Goal: Information Seeking & Learning: Learn about a topic

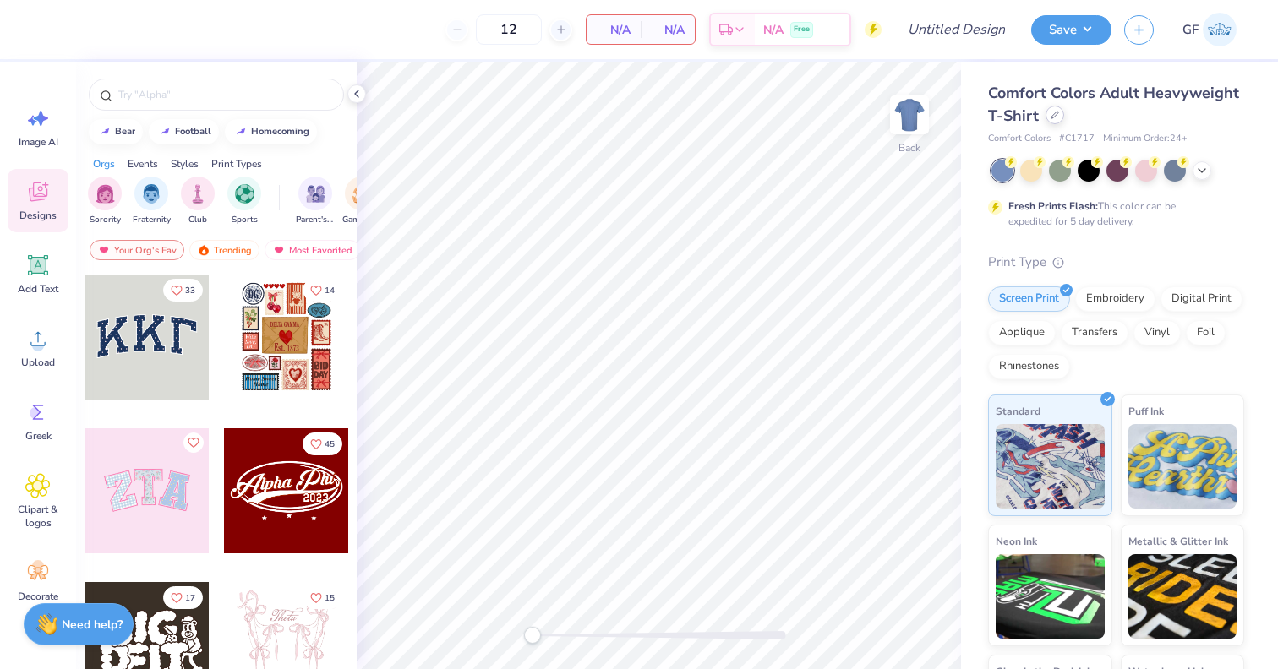
click at [1051, 119] on div at bounding box center [1054, 115] width 19 height 19
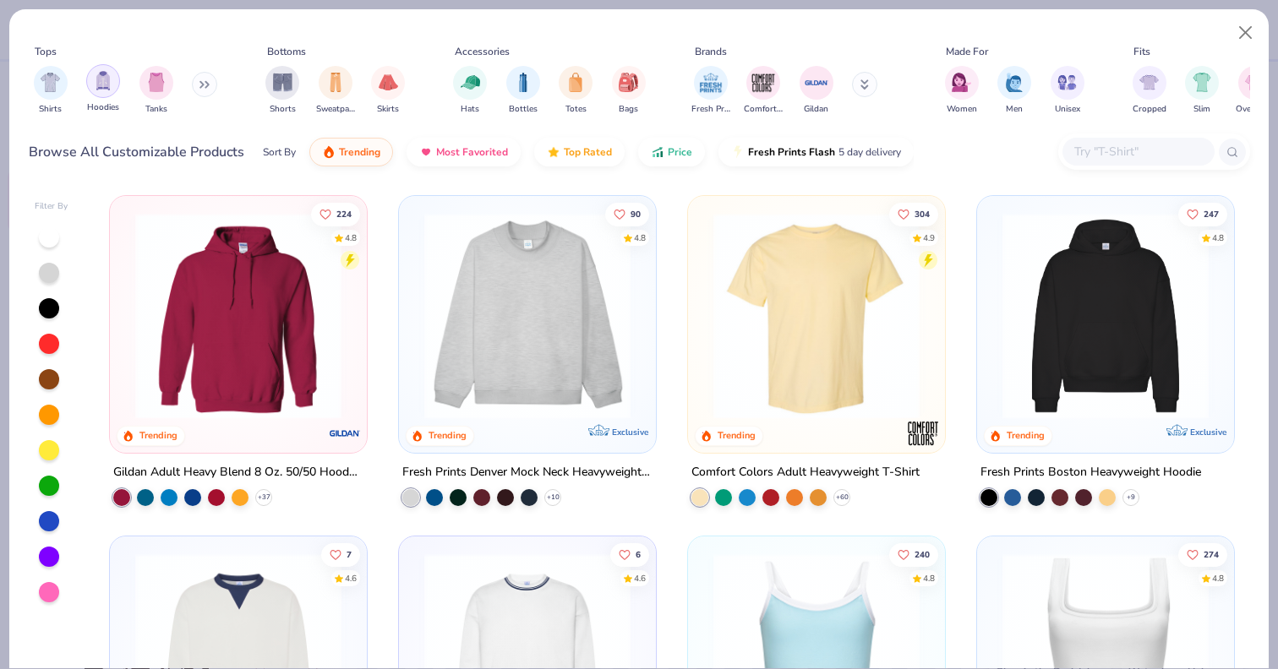
click at [108, 94] on div "filter for Hoodies" at bounding box center [103, 81] width 34 height 34
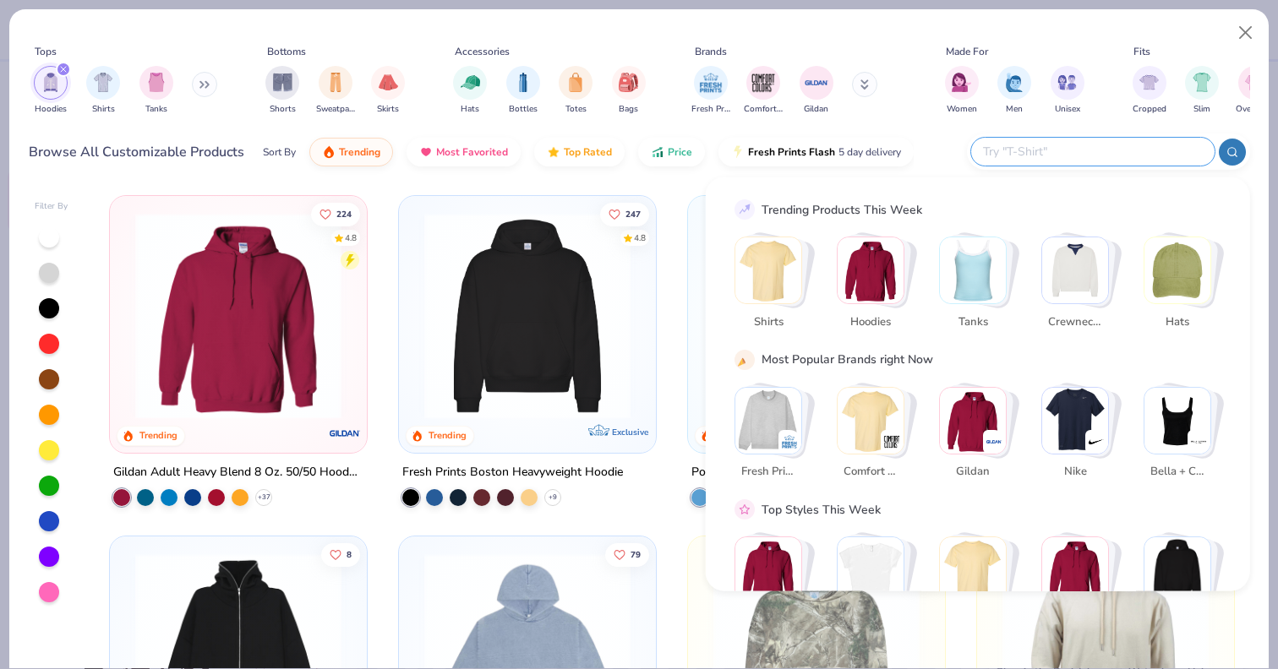
click at [1110, 146] on input "text" at bounding box center [1091, 151] width 221 height 19
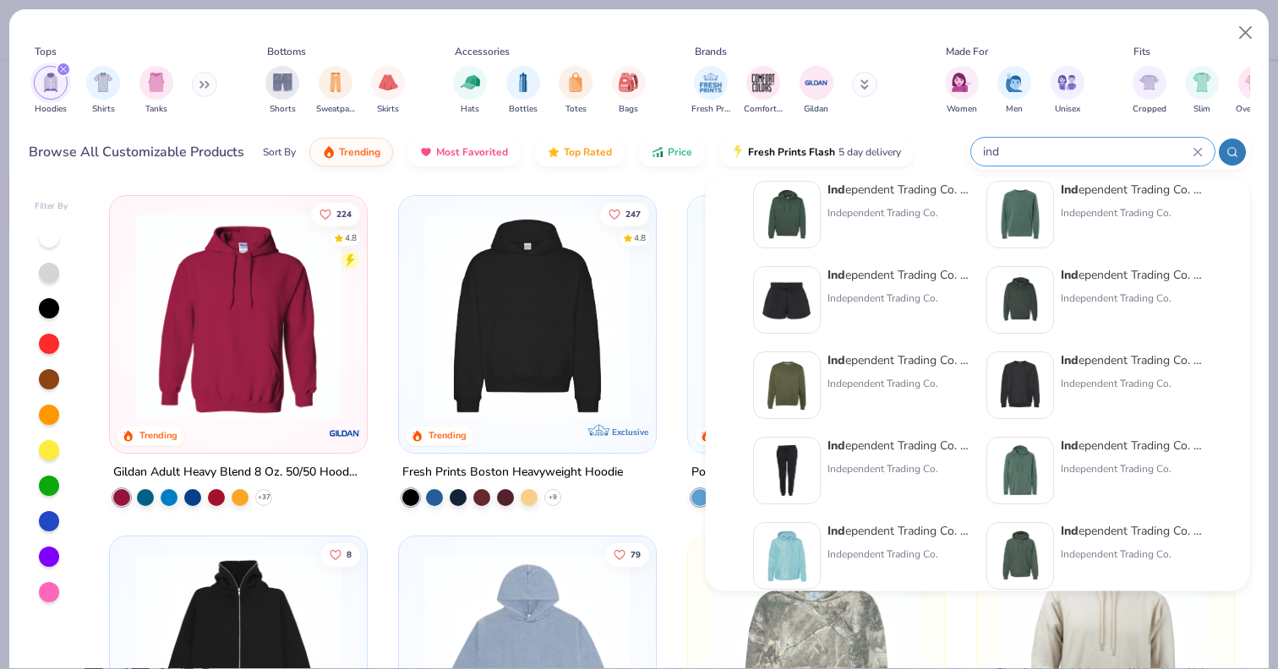
scroll to position [16, 0]
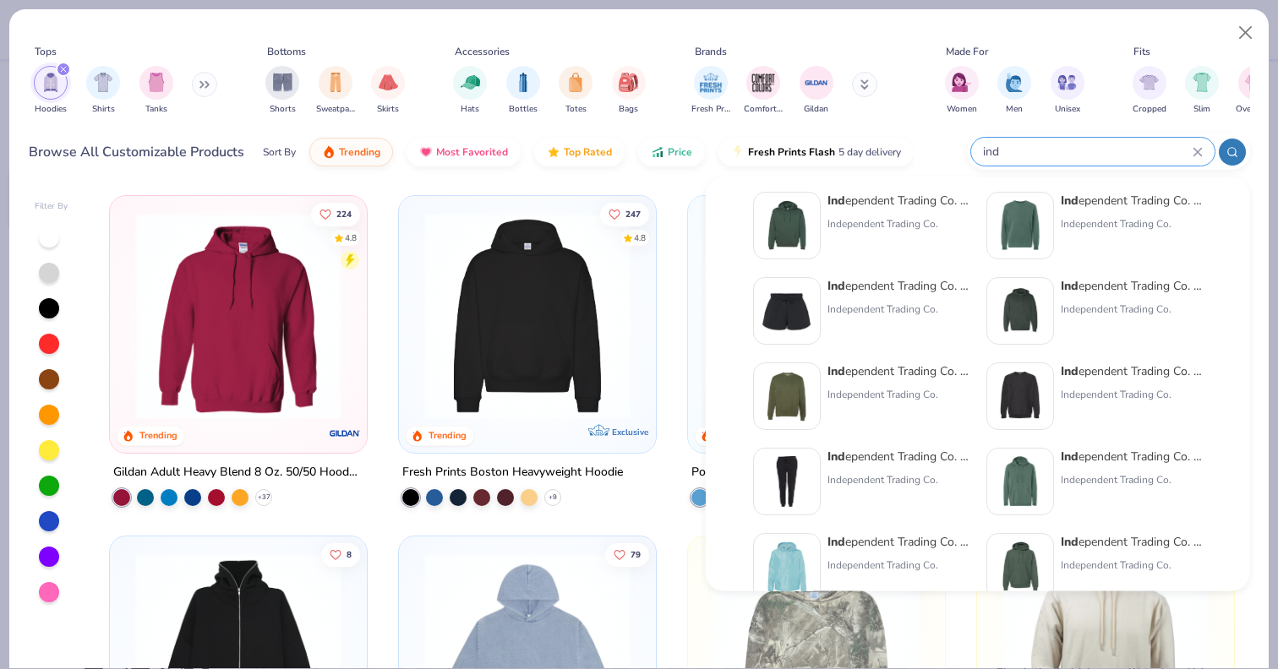
type input "ind"
click at [887, 210] on div "Ind ependent Trading Co. Hooded Sweatshirt Independent Trading Co." at bounding box center [898, 226] width 142 height 68
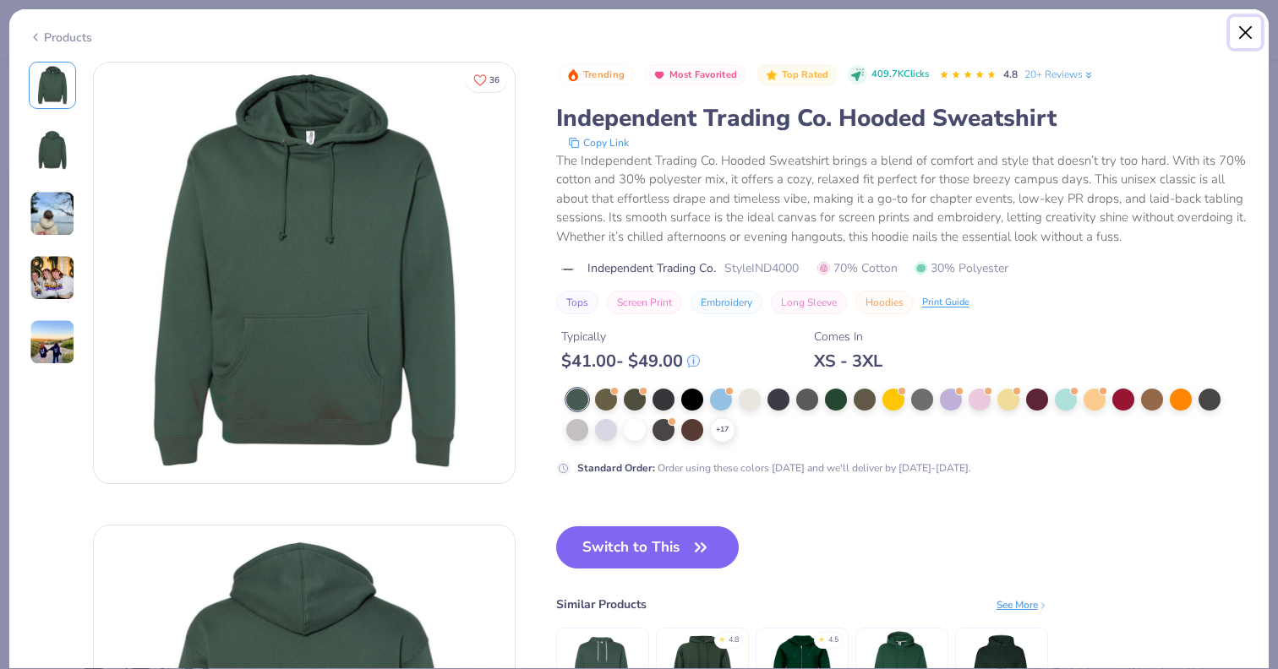
click at [1242, 33] on button "Close" at bounding box center [1246, 33] width 32 height 32
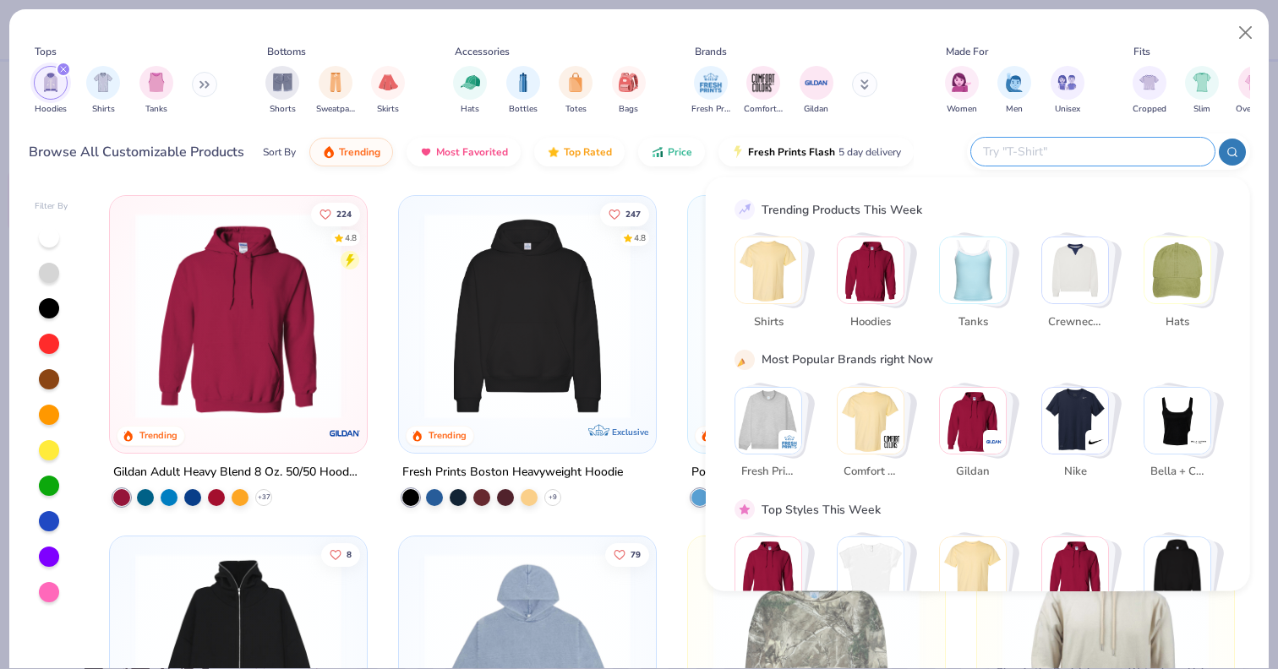
click at [1128, 149] on input "text" at bounding box center [1091, 151] width 221 height 19
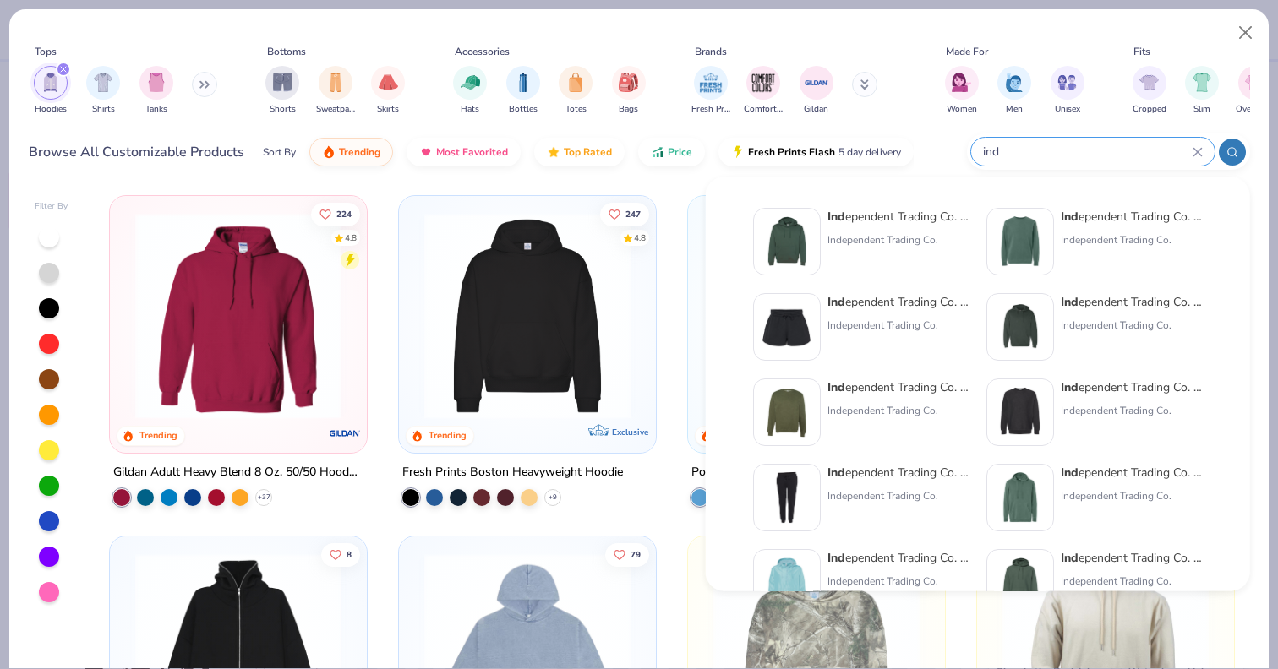
type input "ind"
click at [1098, 310] on div "Ind ependent Trading Co. Midweight Hooded Sweatshirt Independent Trading Co." at bounding box center [1132, 327] width 142 height 68
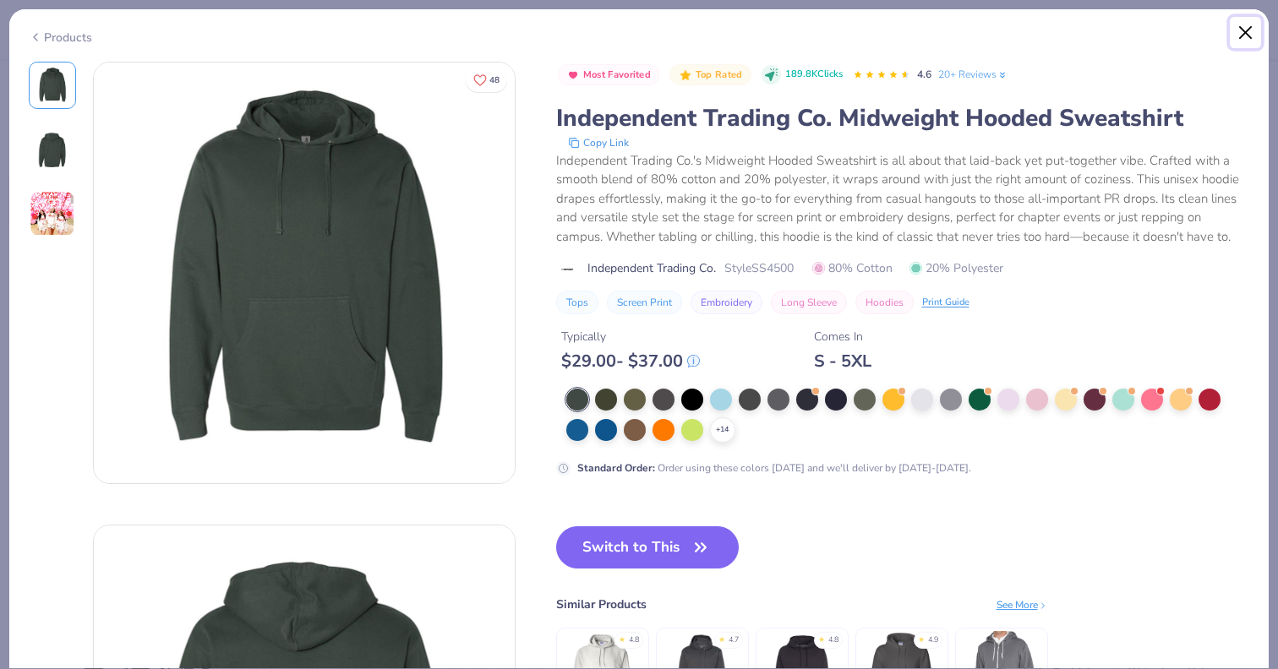
click at [1242, 34] on button "Close" at bounding box center [1246, 33] width 32 height 32
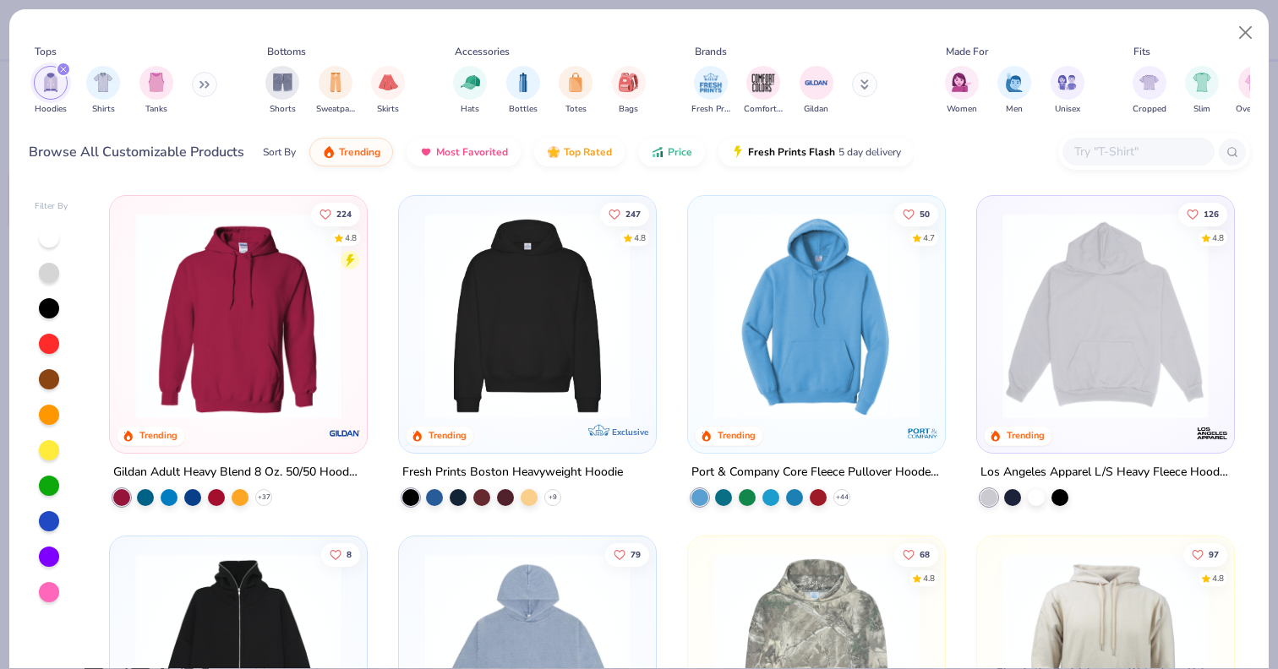
click at [1141, 150] on input "text" at bounding box center [1138, 151] width 130 height 19
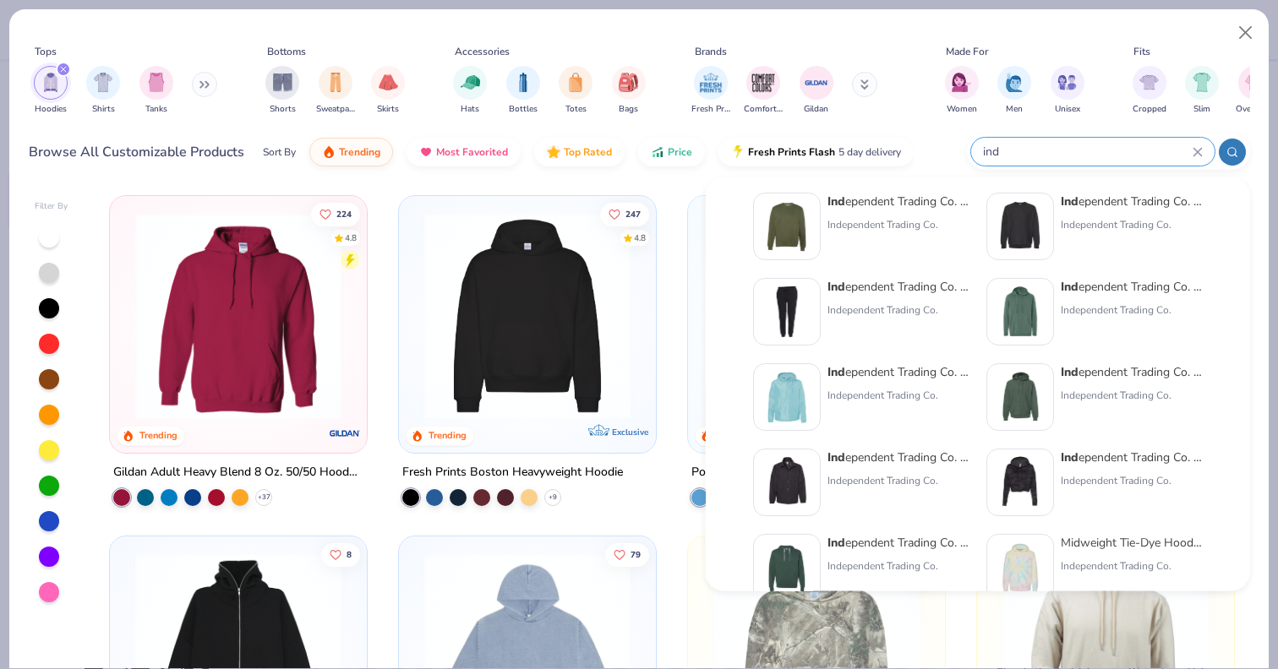
scroll to position [204, 0]
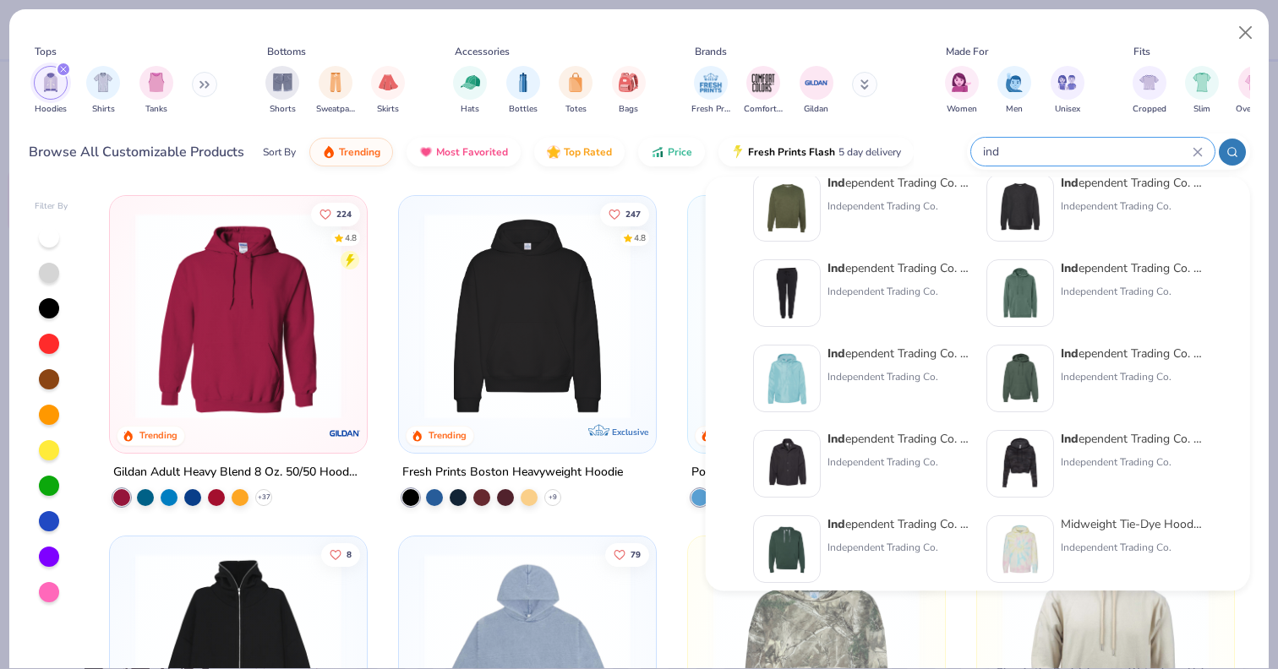
type input "ind"
click at [1117, 352] on div "Ind ependent Trading Co. Legend - Premium Heavyweight Cross-Grain Hoodie" at bounding box center [1132, 355] width 142 height 18
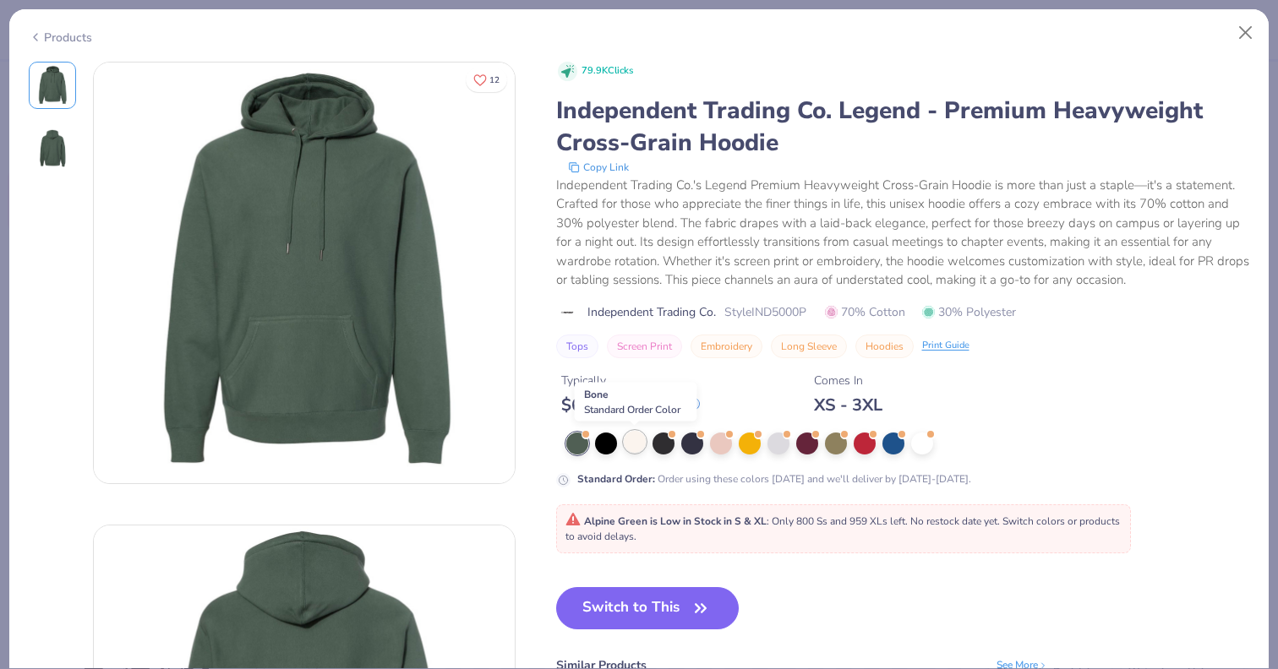
click at [630, 439] on div at bounding box center [635, 442] width 22 height 22
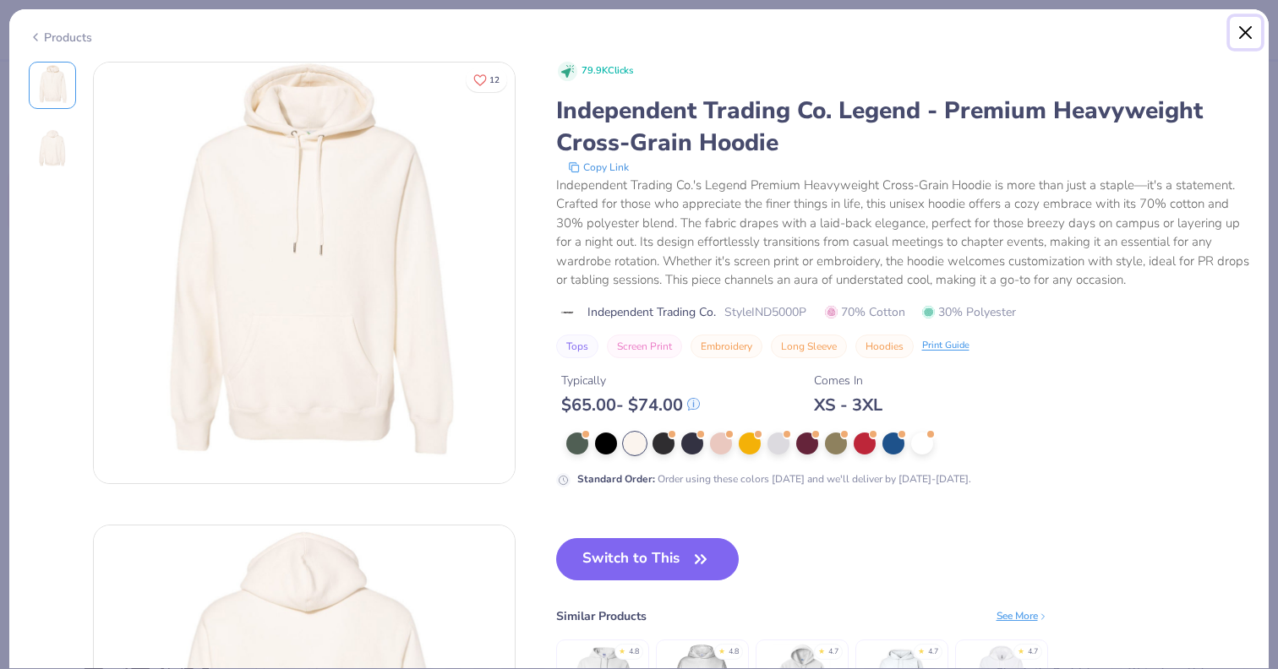
click at [1238, 27] on button "Close" at bounding box center [1246, 33] width 32 height 32
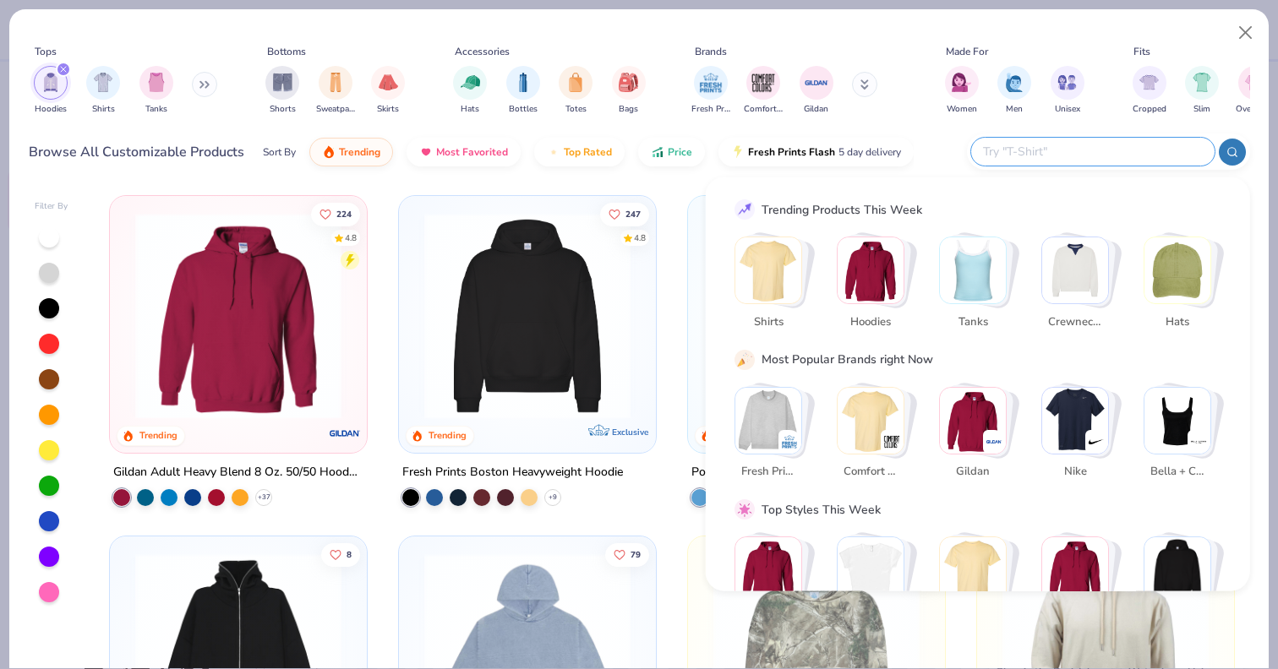
click at [1131, 148] on input "text" at bounding box center [1091, 151] width 221 height 19
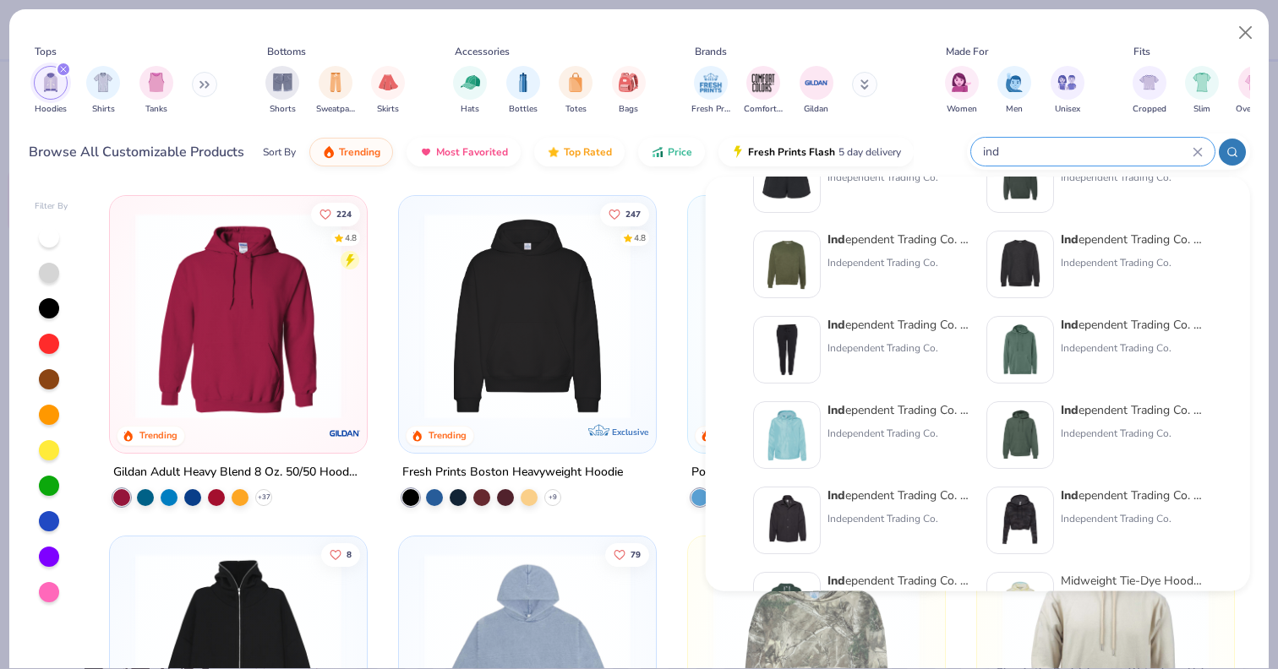
scroll to position [158, 0]
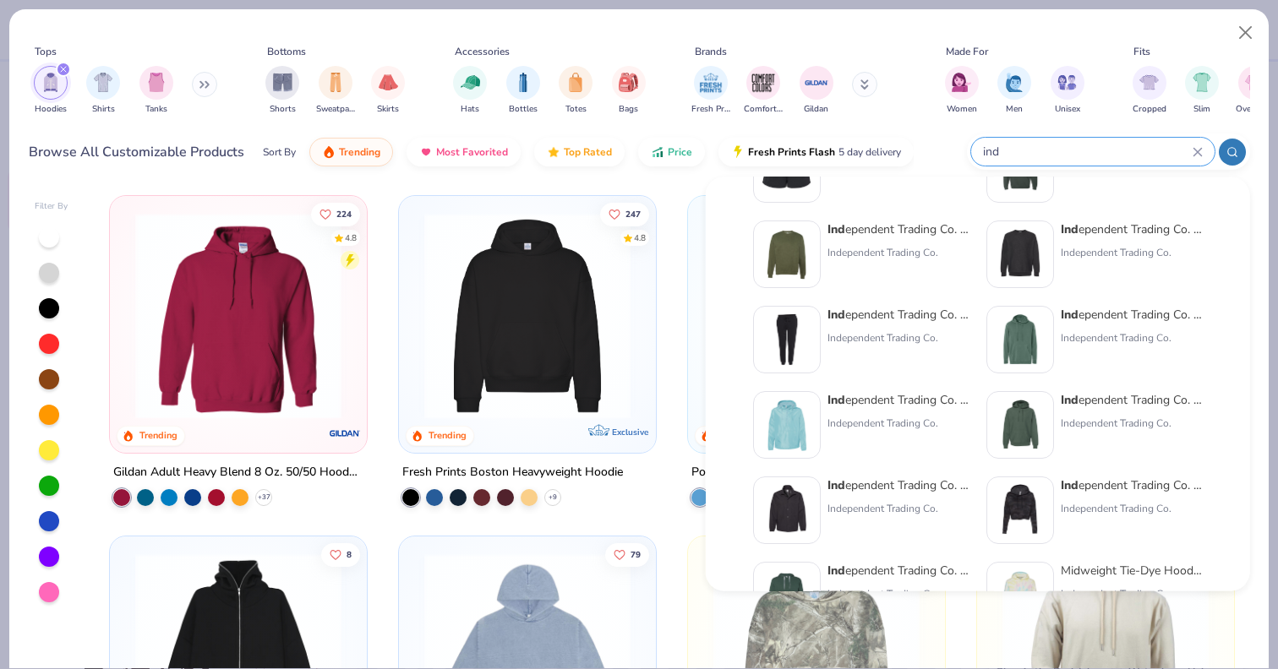
type input "ind"
click at [1124, 401] on div "Ind ependent Trading Co. Legend - Premium Heavyweight Cross-Grain Hoodie" at bounding box center [1132, 400] width 142 height 18
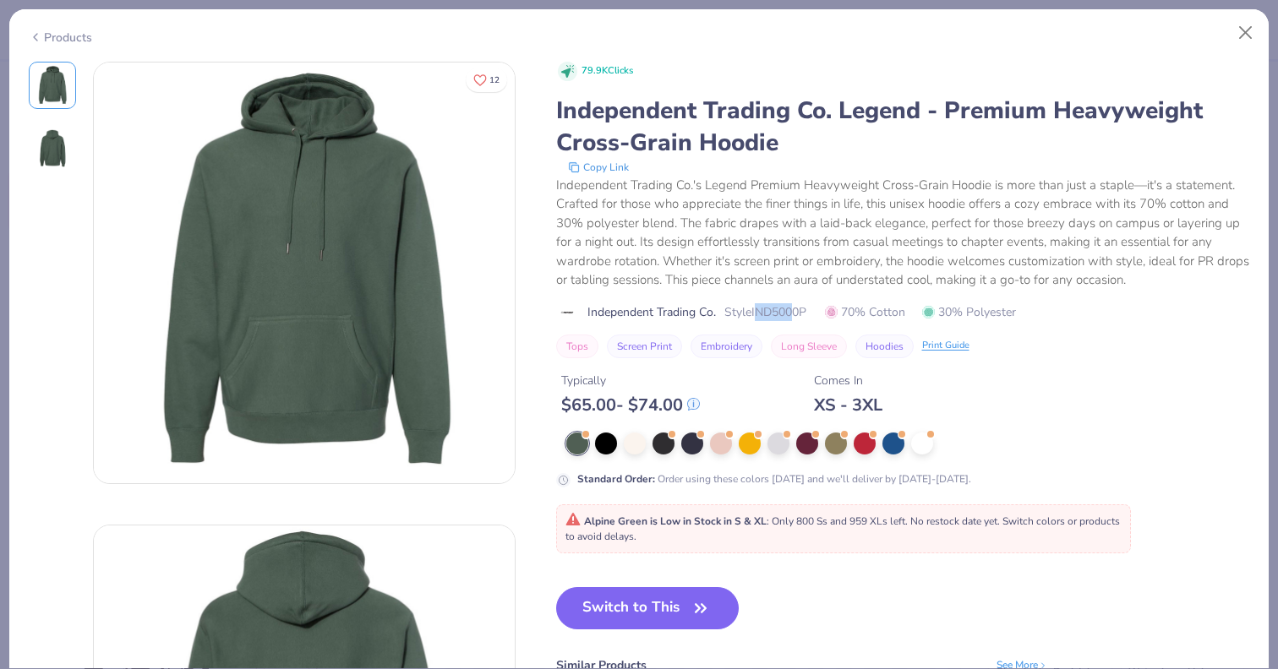
drag, startPoint x: 757, startPoint y: 312, endPoint x: 800, endPoint y: 312, distance: 42.3
click at [800, 312] on span "Style IND5000P" at bounding box center [765, 312] width 82 height 18
drag, startPoint x: 811, startPoint y: 313, endPoint x: 757, endPoint y: 314, distance: 53.3
click at [757, 314] on span "Style IND5000P" at bounding box center [765, 312] width 82 height 18
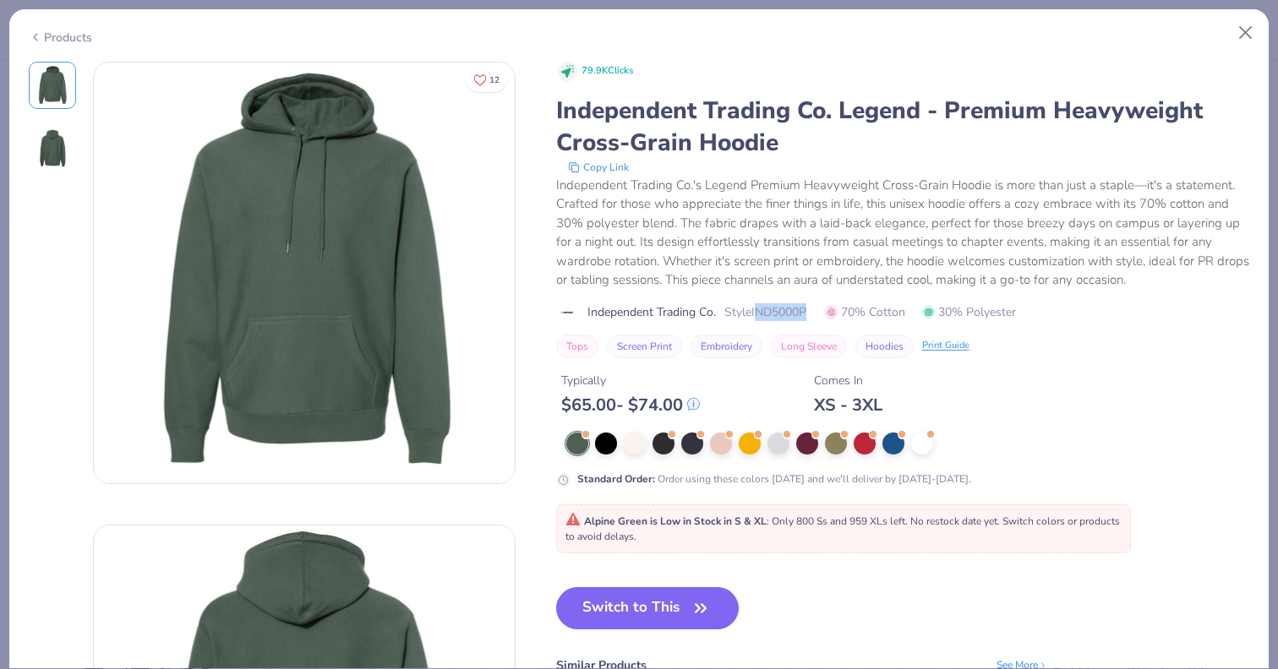
copy span "ND5000P"
click at [767, 243] on div "Independent Trading Co.'s Legend Premium Heavyweight Cross-Grain Hoodie is more…" at bounding box center [903, 233] width 694 height 114
click at [1240, 31] on button "Close" at bounding box center [1246, 33] width 32 height 32
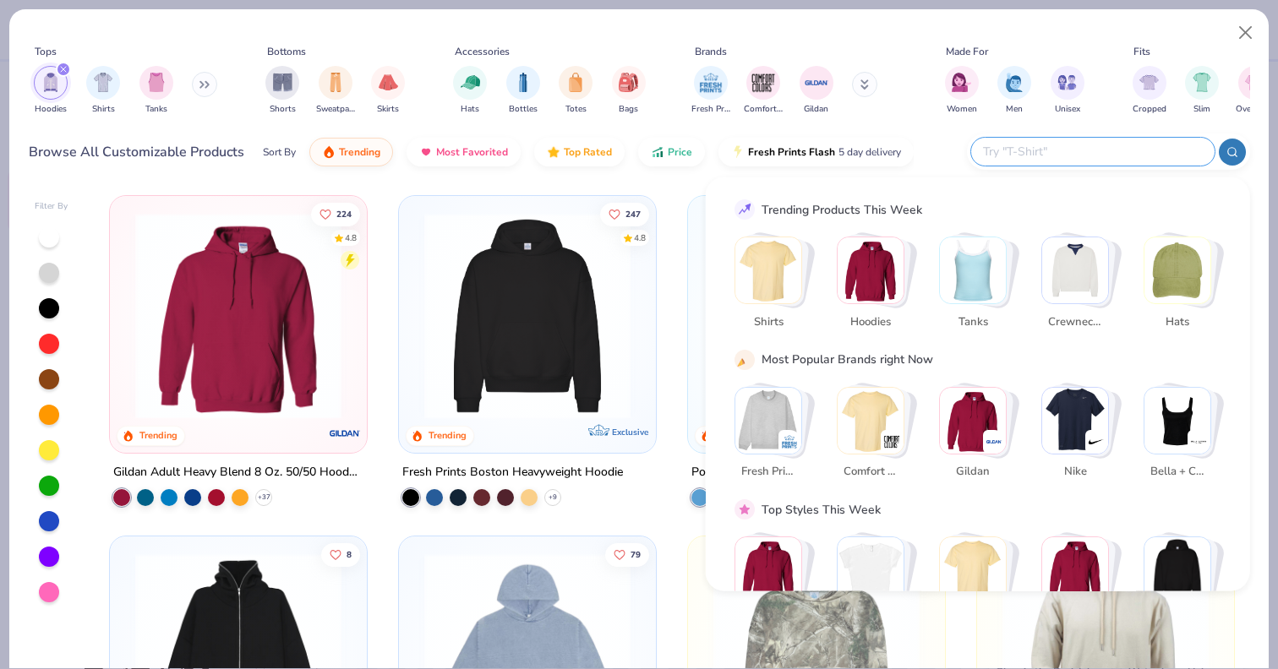
click at [1133, 146] on input "text" at bounding box center [1091, 151] width 221 height 19
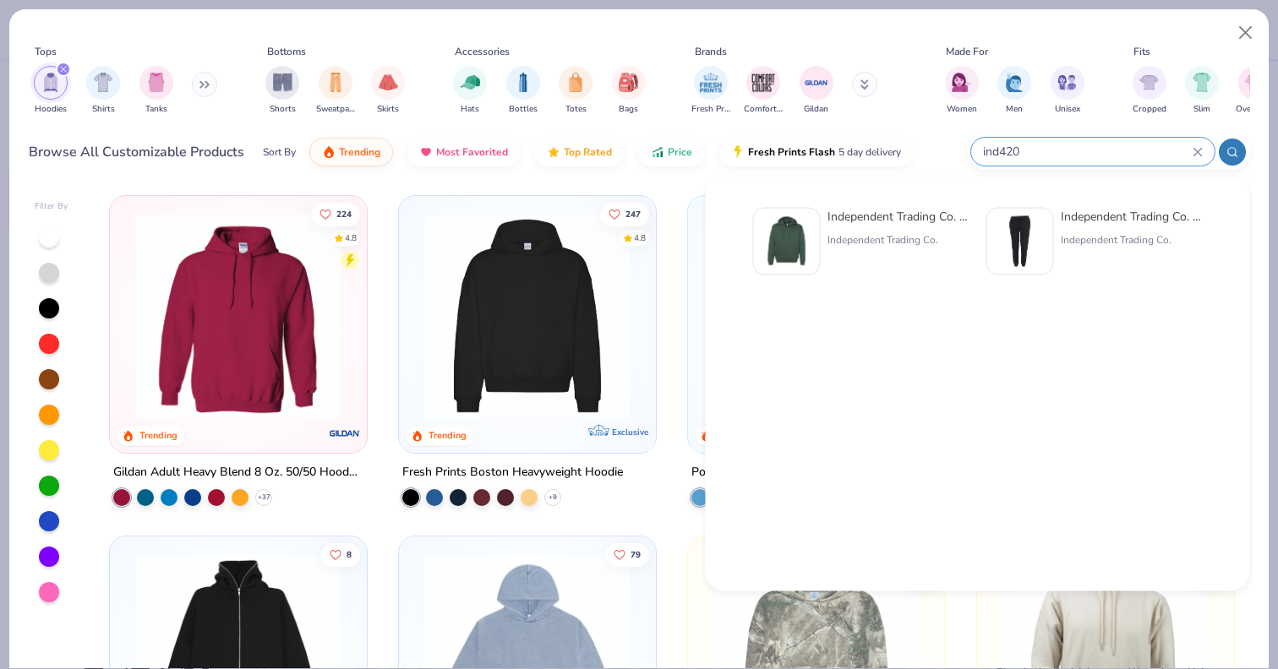
type input "ind420"
click at [910, 230] on div "Independent Trading Co. Hooded Sweatshirt Independent Trading Co." at bounding box center [898, 242] width 142 height 68
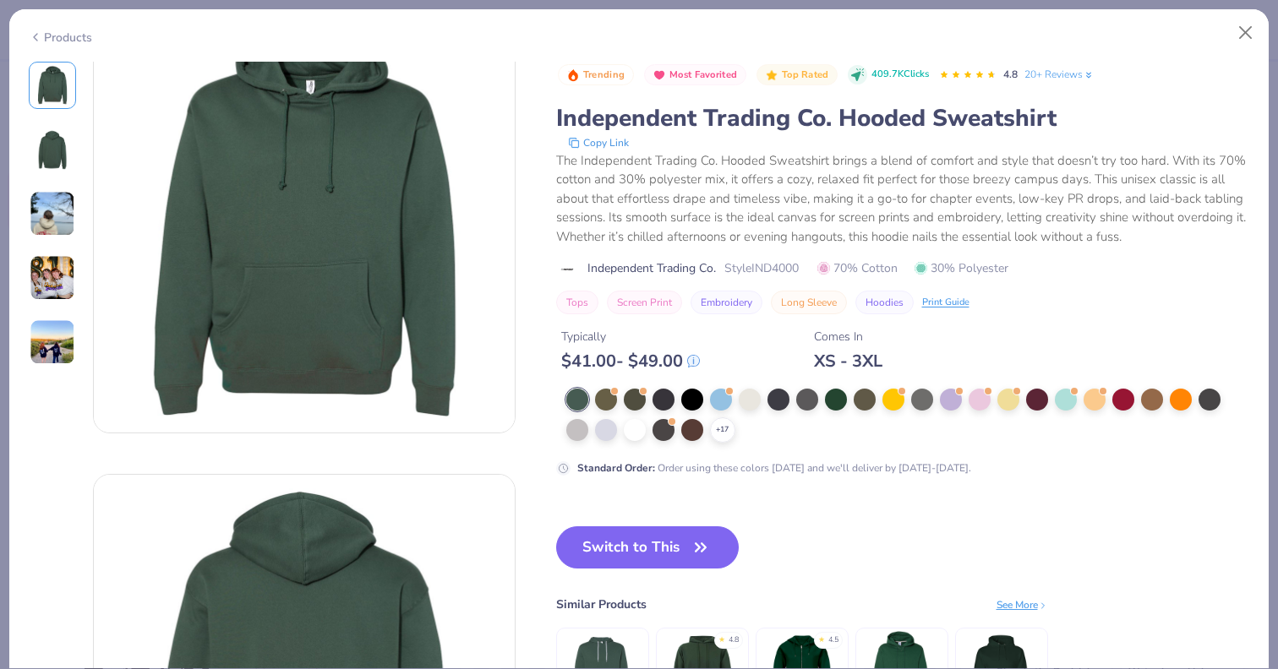
scroll to position [13, 0]
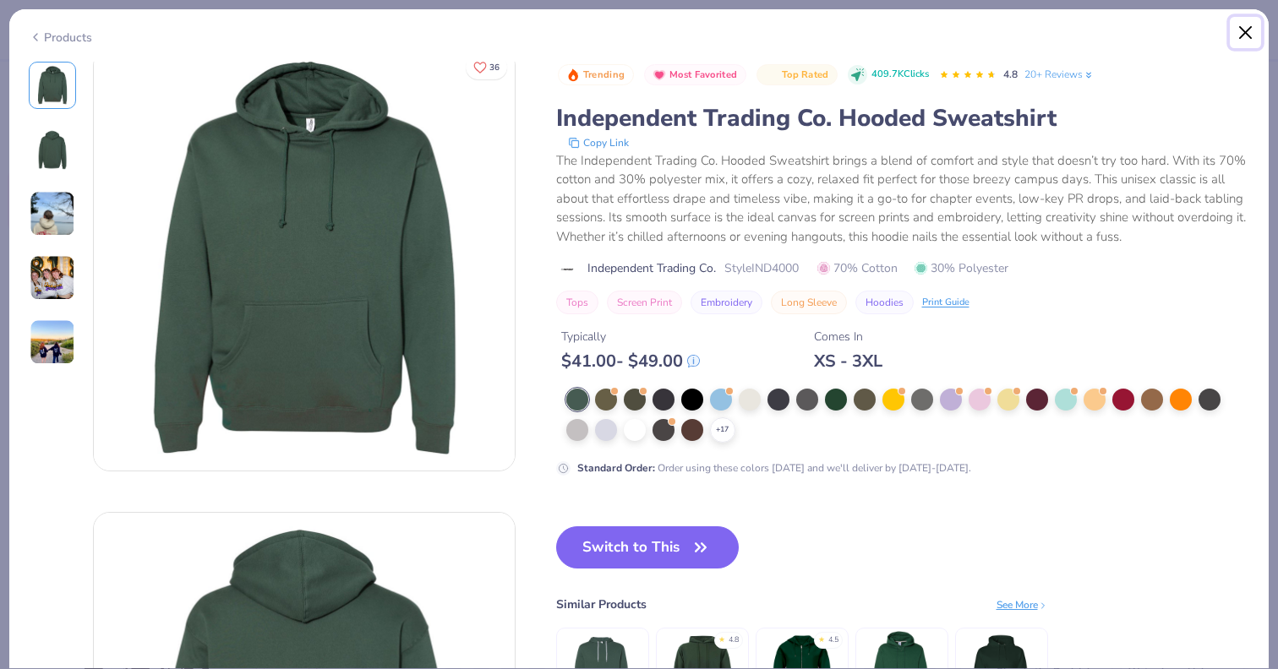
click at [1244, 38] on button "Close" at bounding box center [1246, 33] width 32 height 32
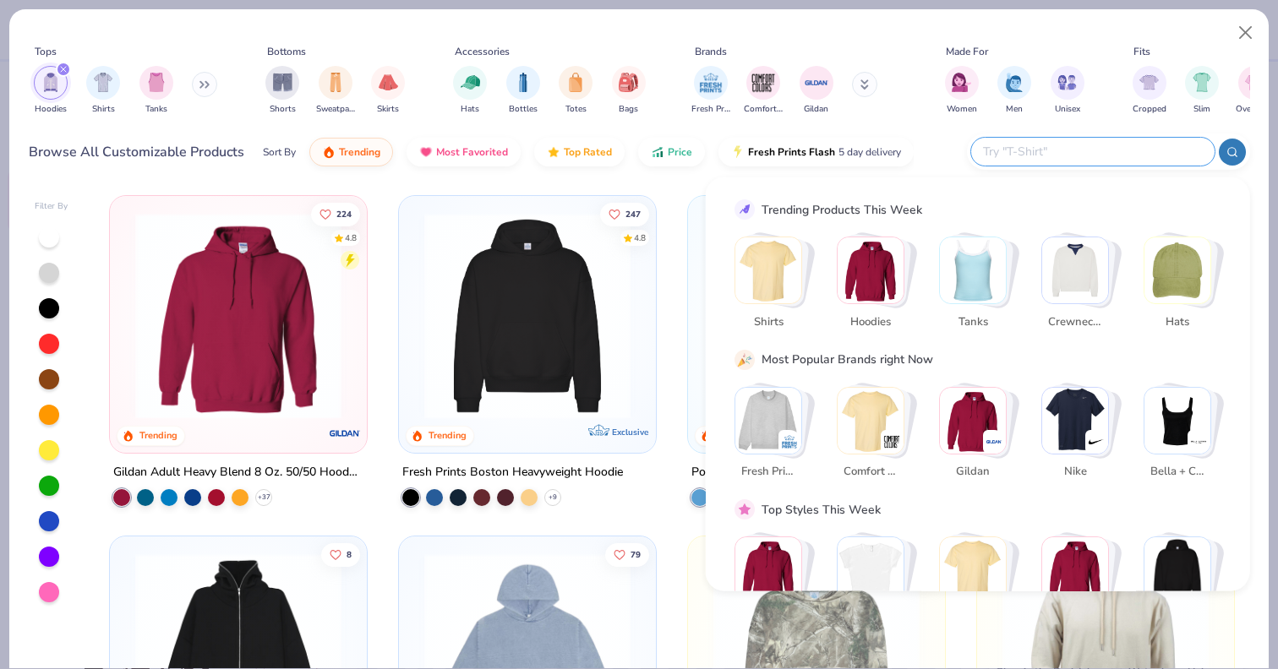
click at [1118, 153] on input "text" at bounding box center [1091, 151] width 221 height 19
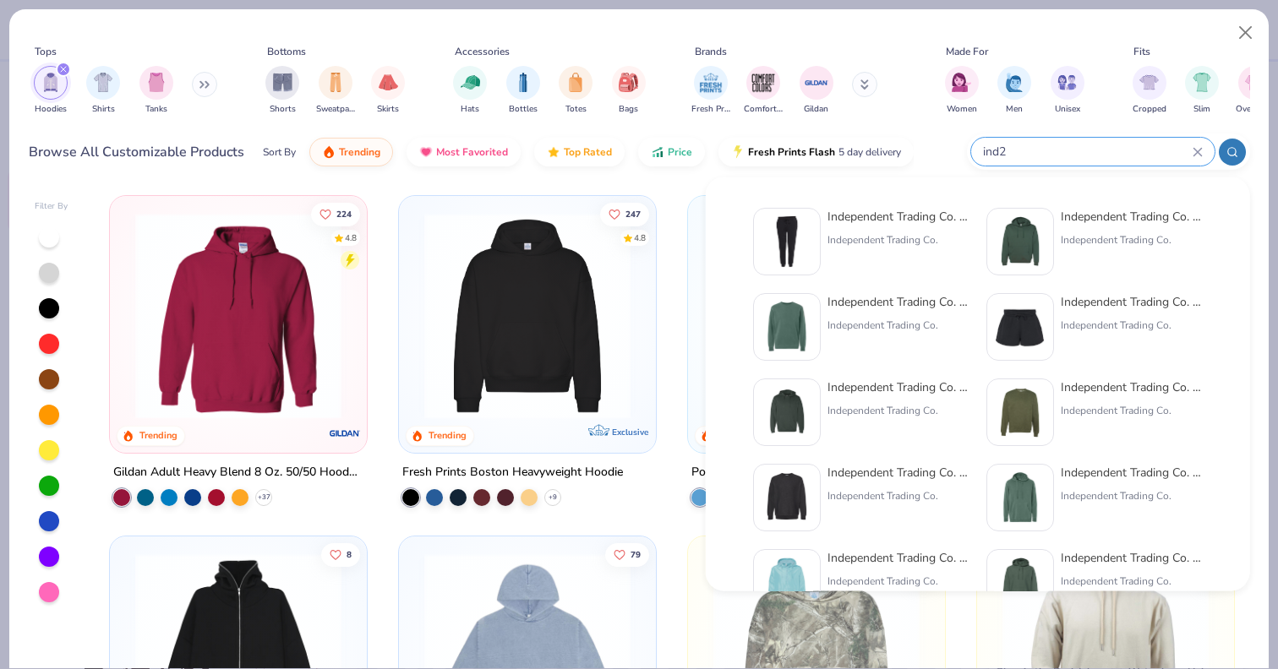
type input "ind2"
click at [1083, 230] on div "Independent Trading Co. Hooded Sweatshirt Independent Trading Co." at bounding box center [1132, 242] width 142 height 68
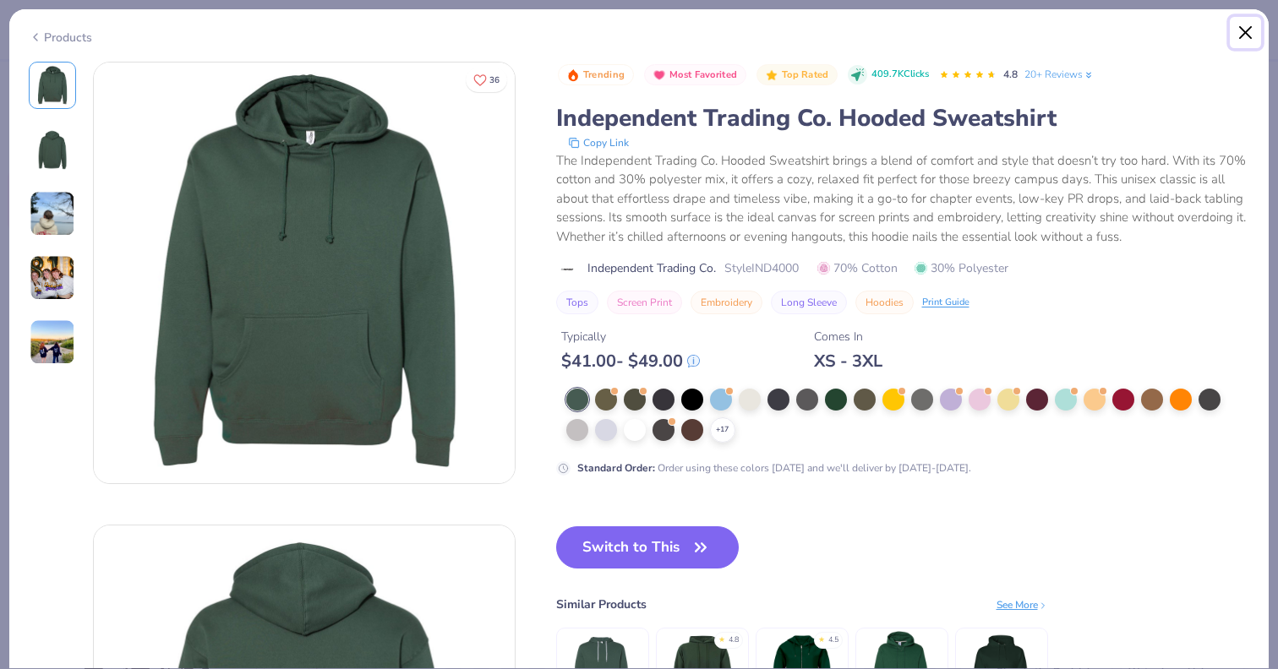
click at [1247, 35] on button "Close" at bounding box center [1246, 33] width 32 height 32
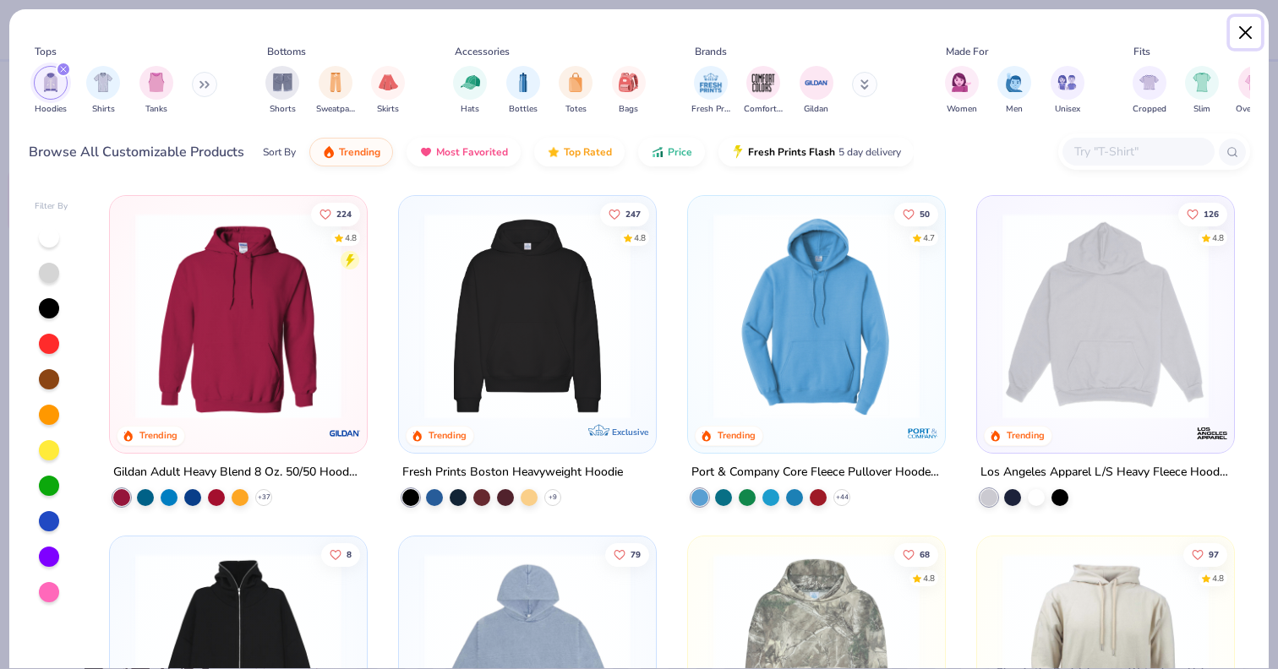
click at [1250, 25] on button "Close" at bounding box center [1246, 33] width 32 height 32
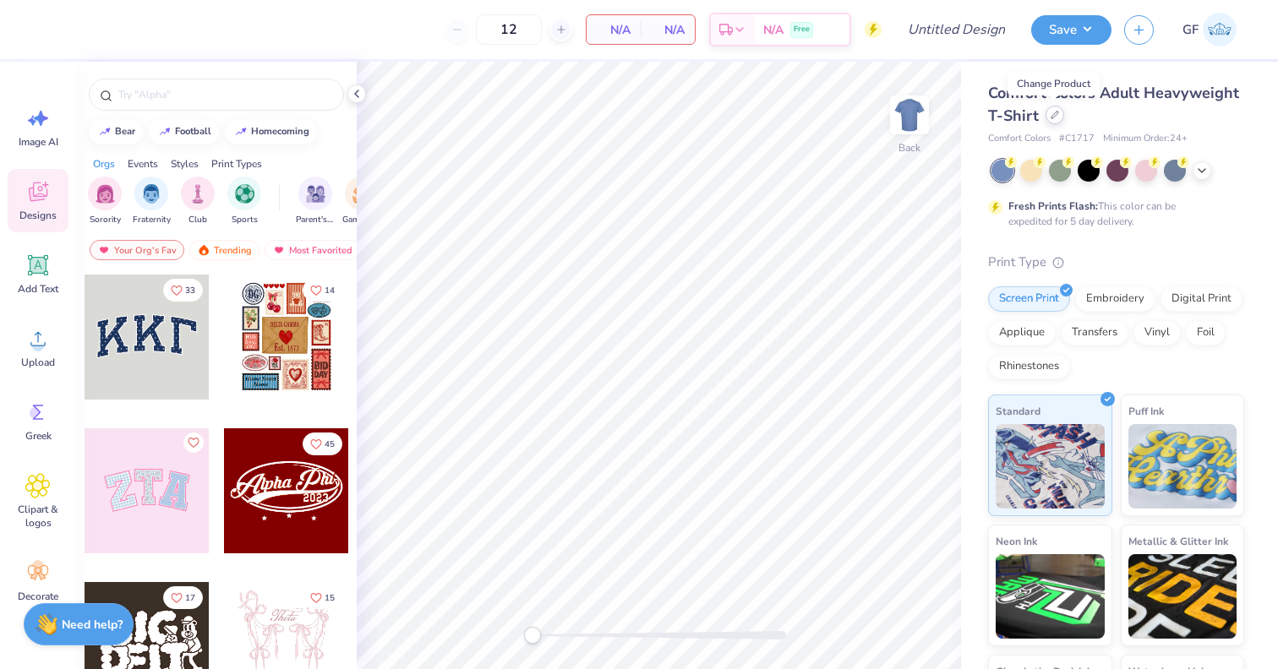
click at [1060, 116] on div at bounding box center [1054, 115] width 19 height 19
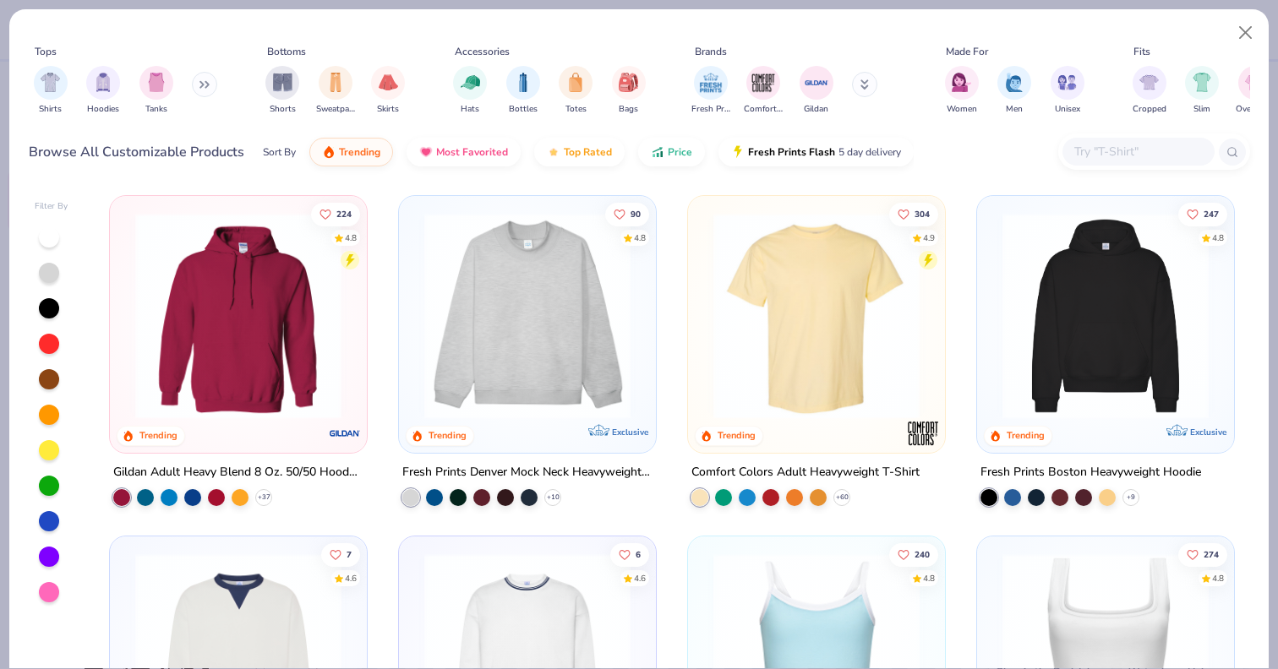
click at [1143, 157] on input "text" at bounding box center [1138, 151] width 130 height 19
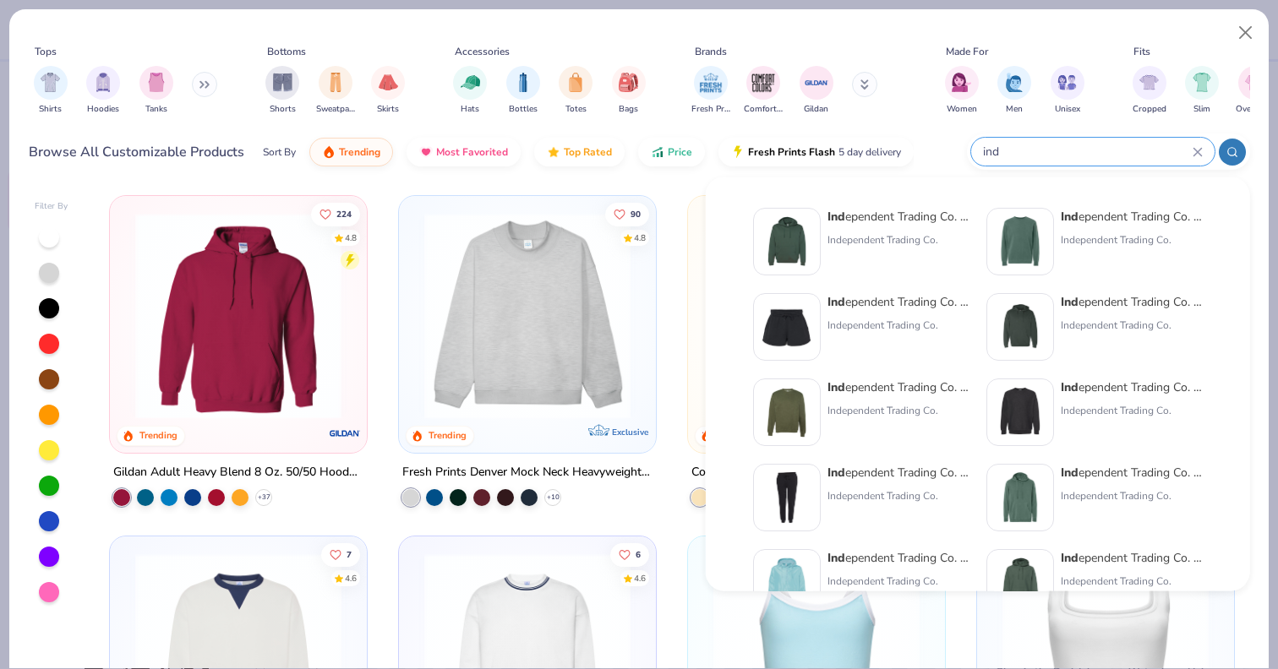
scroll to position [19, 0]
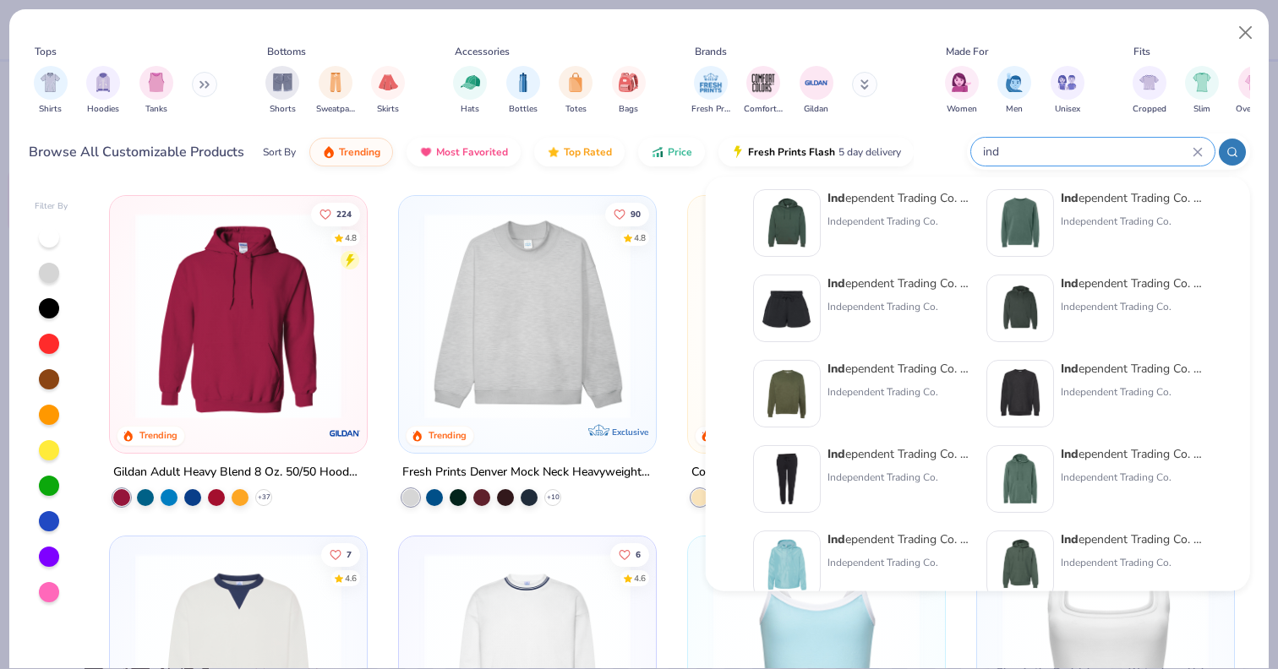
type input "ind"
click at [913, 197] on div "Ind ependent Trading Co. Hooded Sweatshirt" at bounding box center [898, 198] width 142 height 18
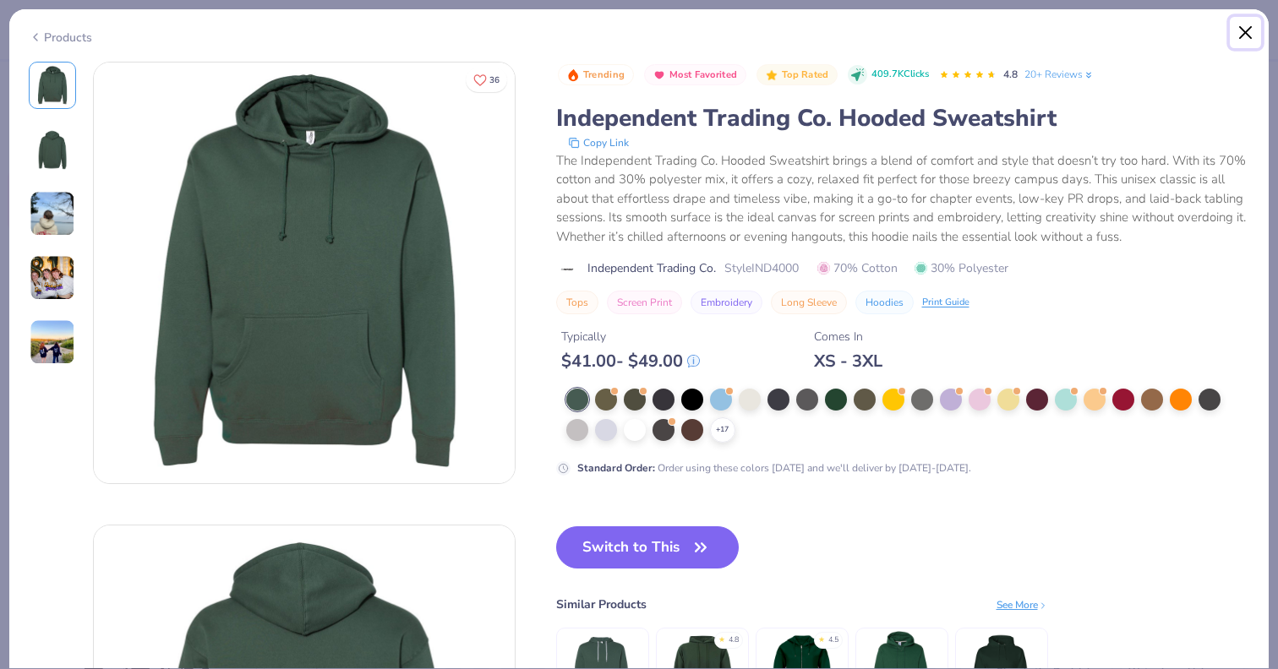
click at [1248, 28] on button "Close" at bounding box center [1246, 33] width 32 height 32
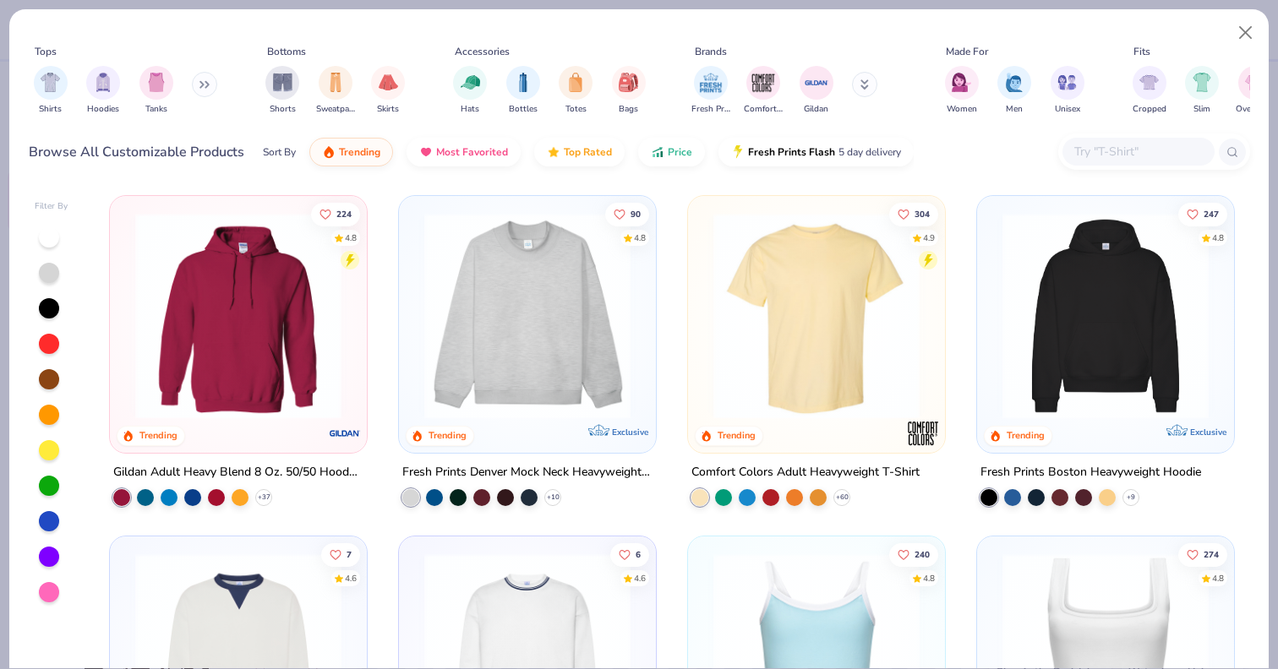
click at [1117, 153] on input "text" at bounding box center [1138, 151] width 130 height 19
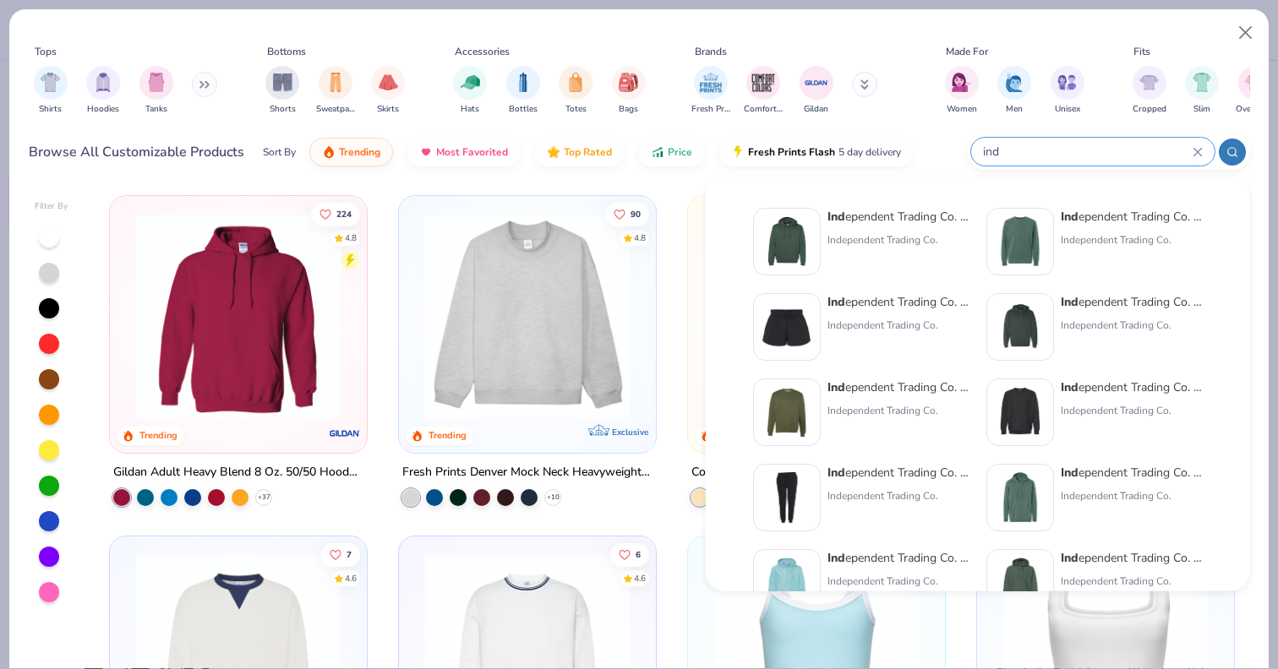
type input "ind"
click at [1102, 325] on div "Independent Trading Co." at bounding box center [1132, 325] width 142 height 15
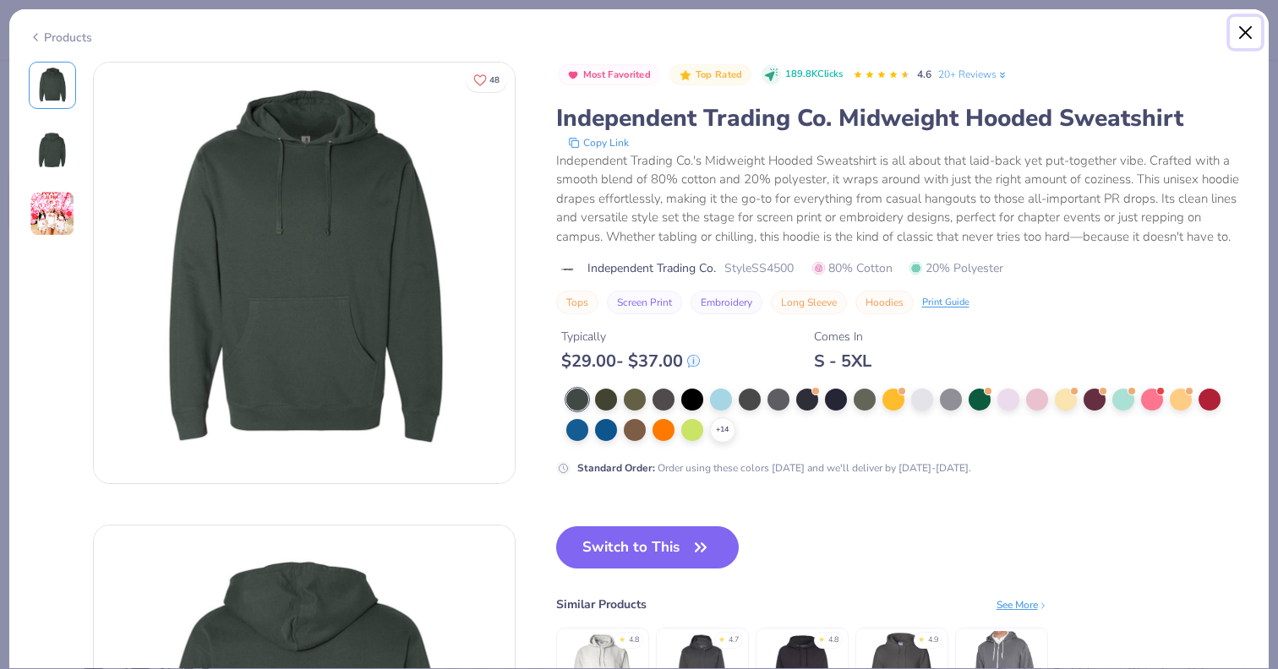
click at [1238, 35] on button "Close" at bounding box center [1246, 33] width 32 height 32
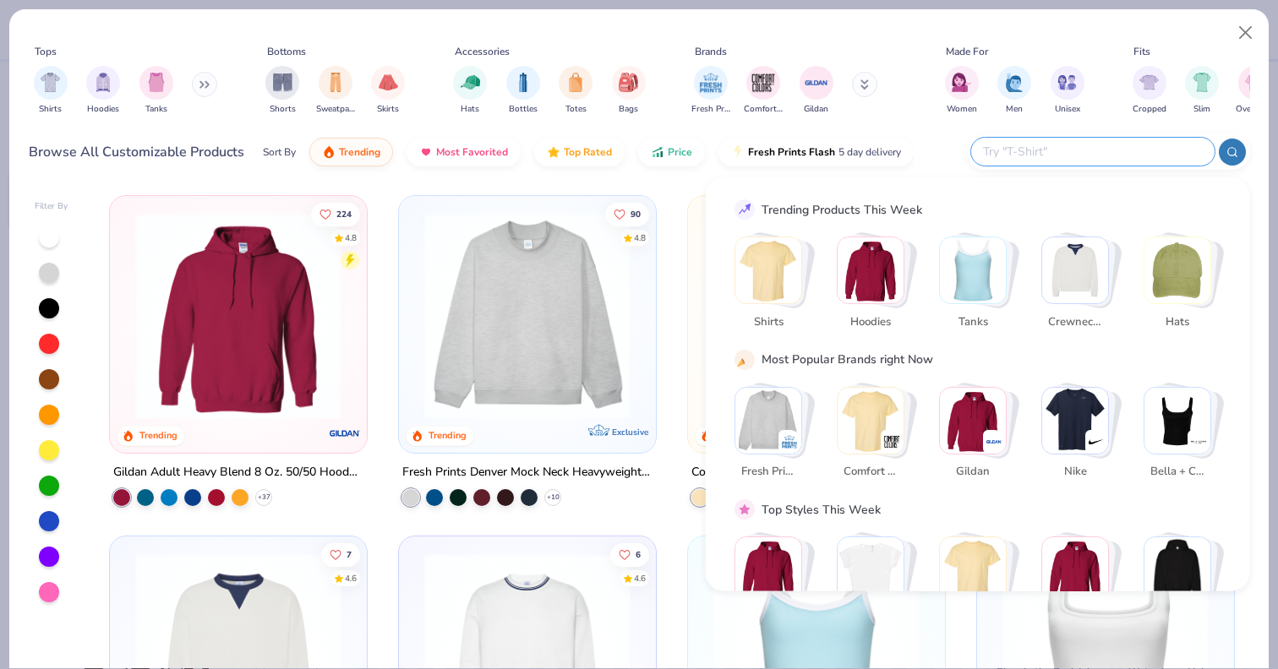
click at [1111, 147] on input "text" at bounding box center [1091, 151] width 221 height 19
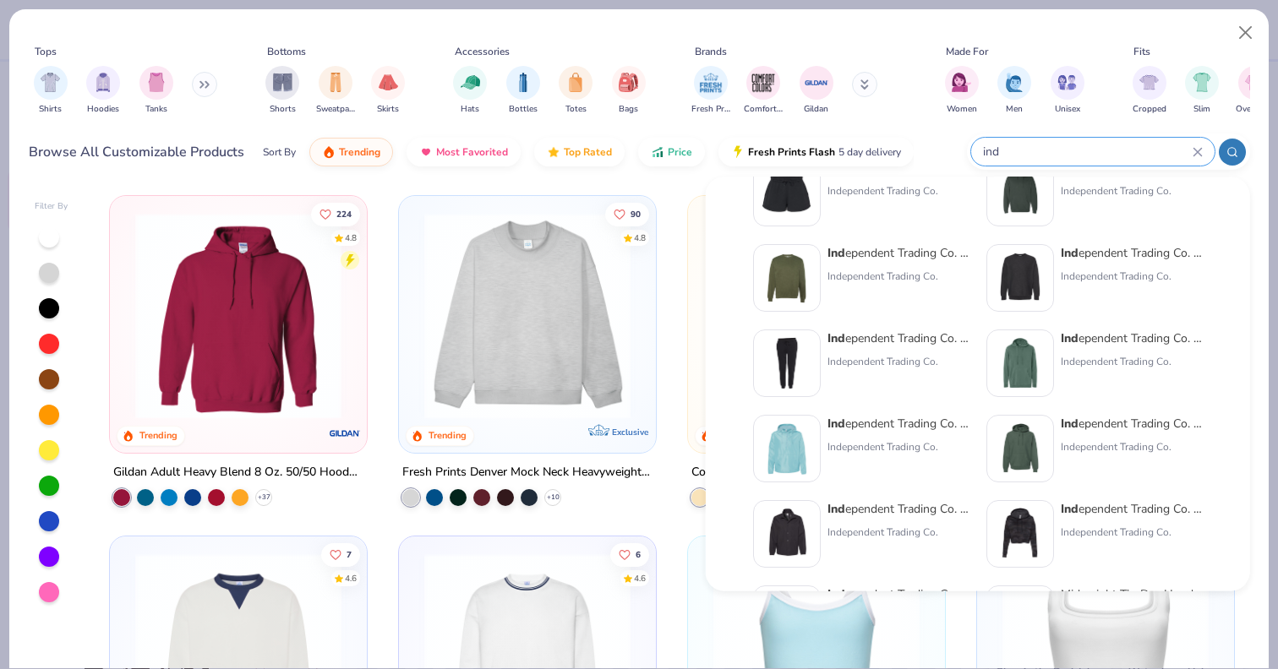
scroll to position [141, 0]
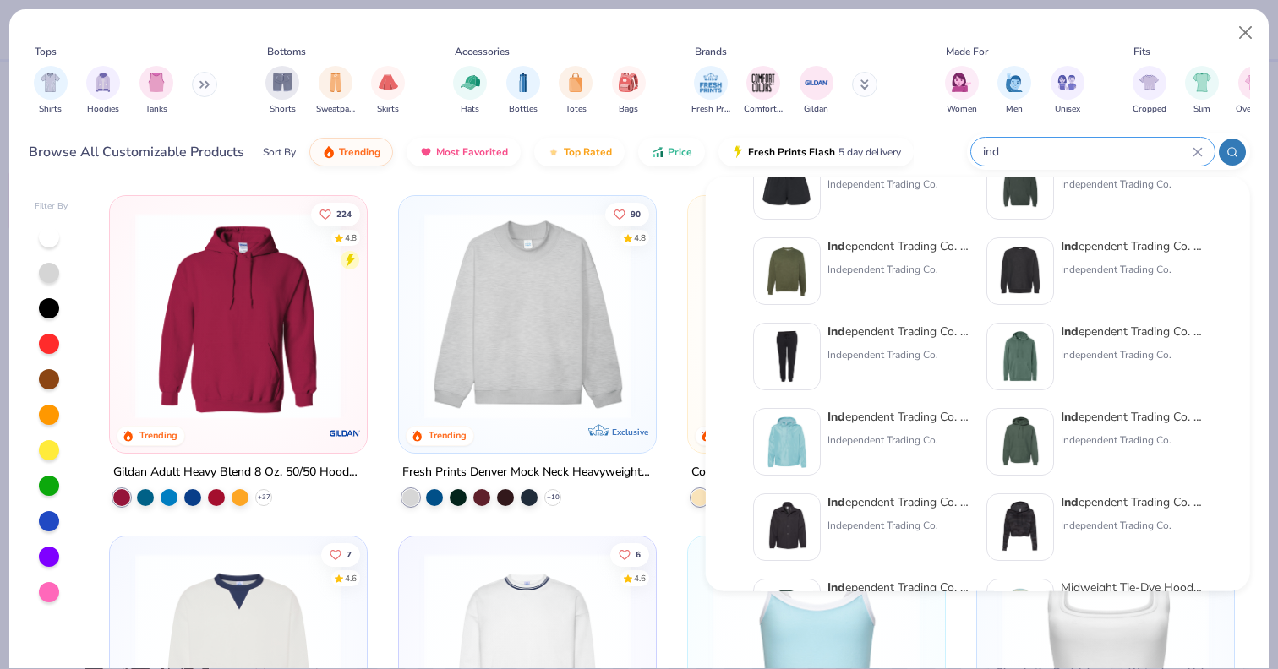
type input "ind"
click at [1100, 325] on div "Ind ependent Trading Co. Heavyweight Pigment-Dyed Hooded Sweatshirt" at bounding box center [1132, 332] width 142 height 18
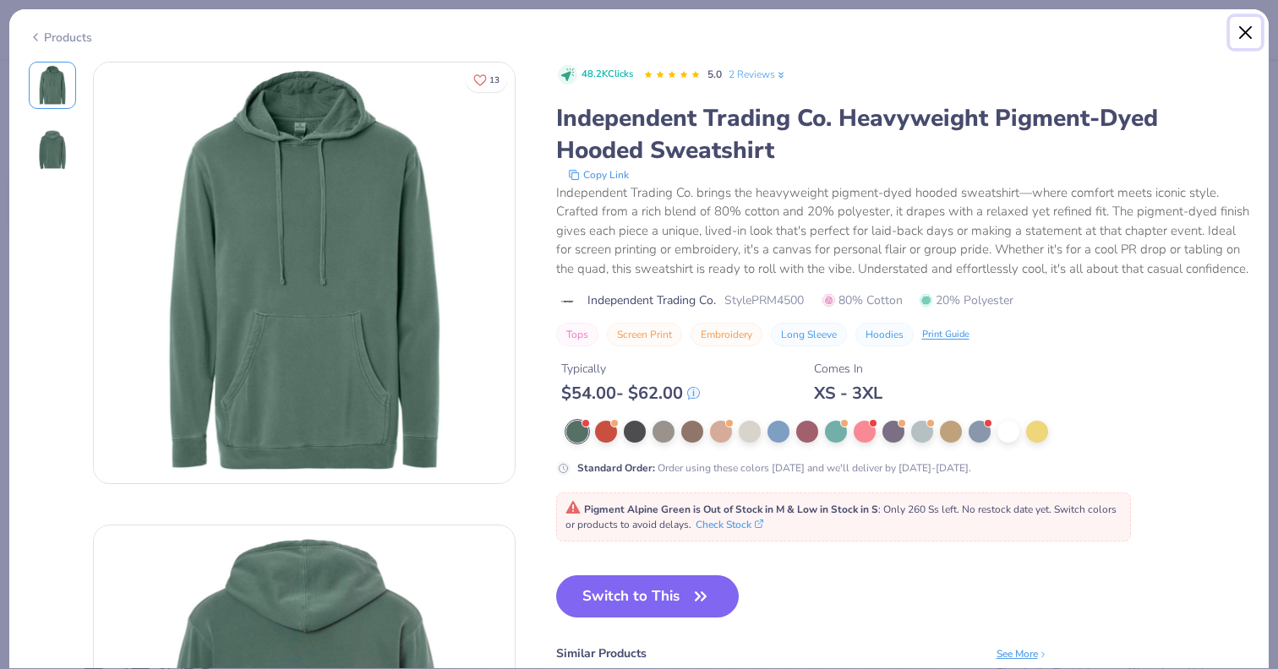
click at [1250, 21] on button "Close" at bounding box center [1246, 33] width 32 height 32
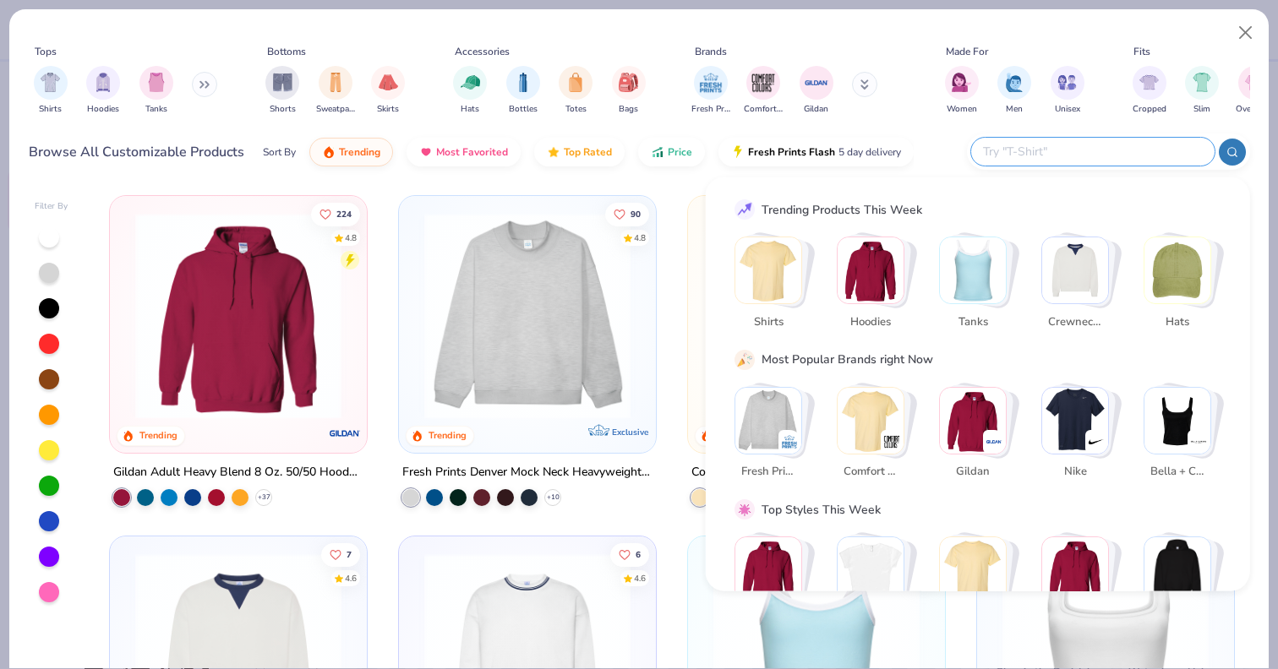
click at [1123, 149] on input "text" at bounding box center [1091, 151] width 221 height 19
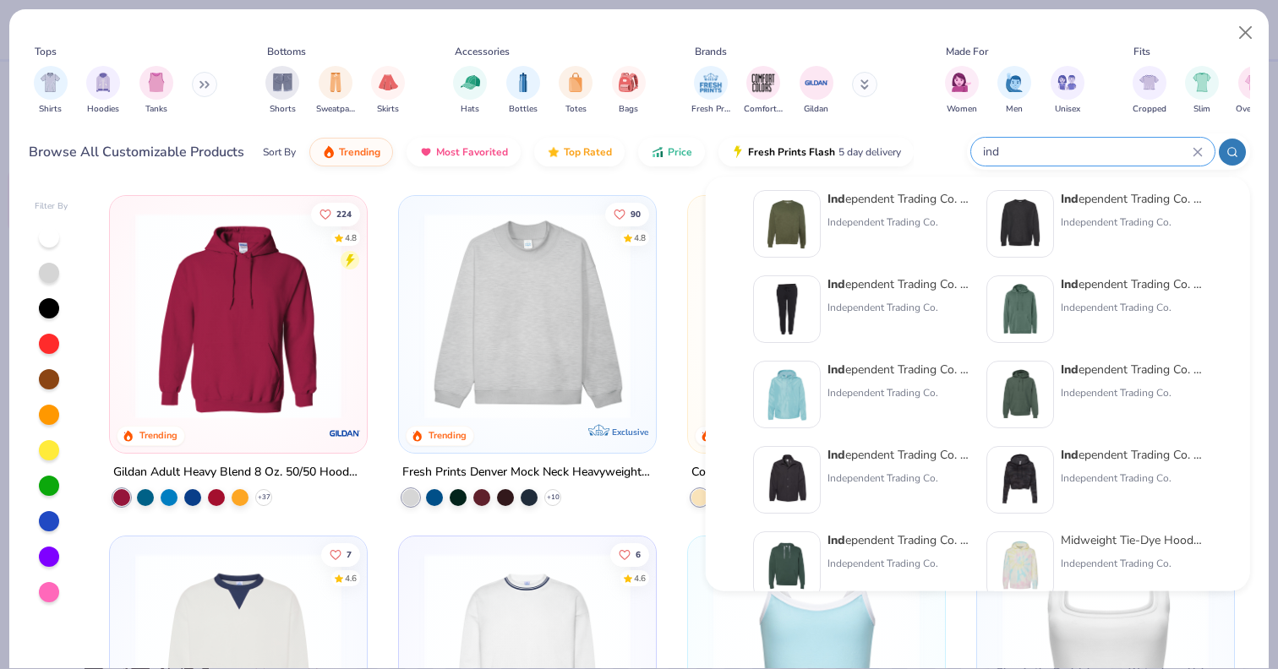
scroll to position [194, 0]
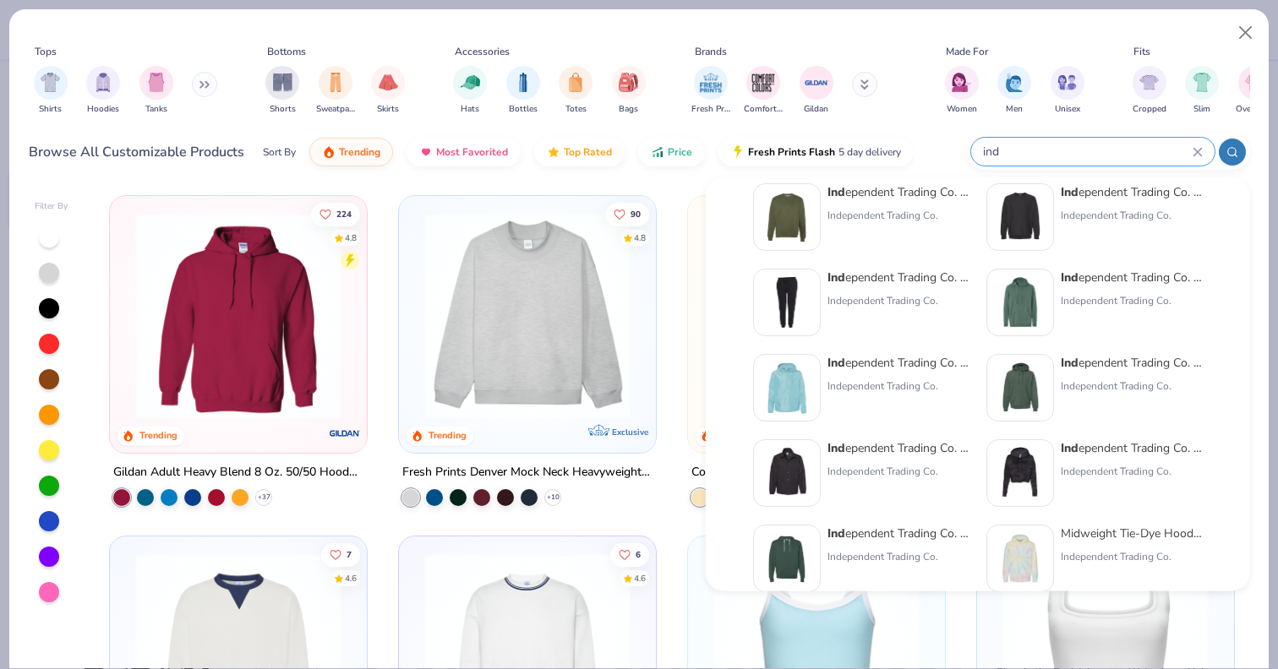
type input "ind"
click at [1097, 372] on div "Ind ependent Trading Co. Legend - Premium Heavyweight Cross-Grain Hoodie" at bounding box center [1132, 364] width 142 height 18
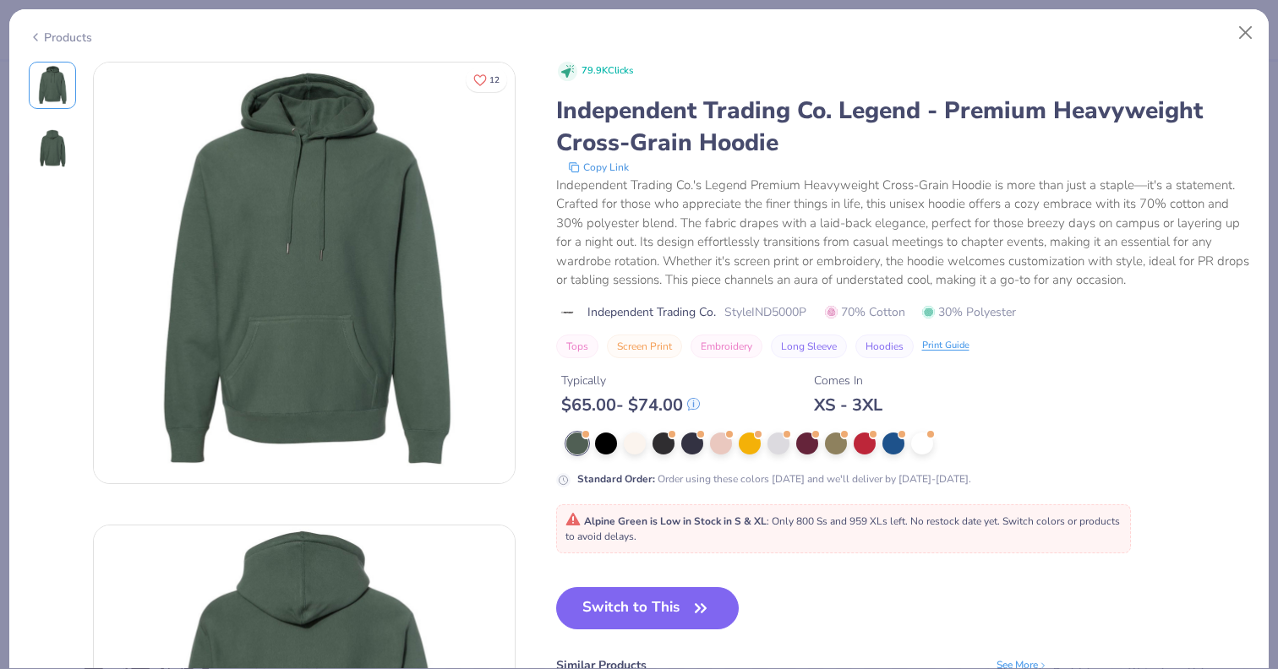
scroll to position [3, 0]
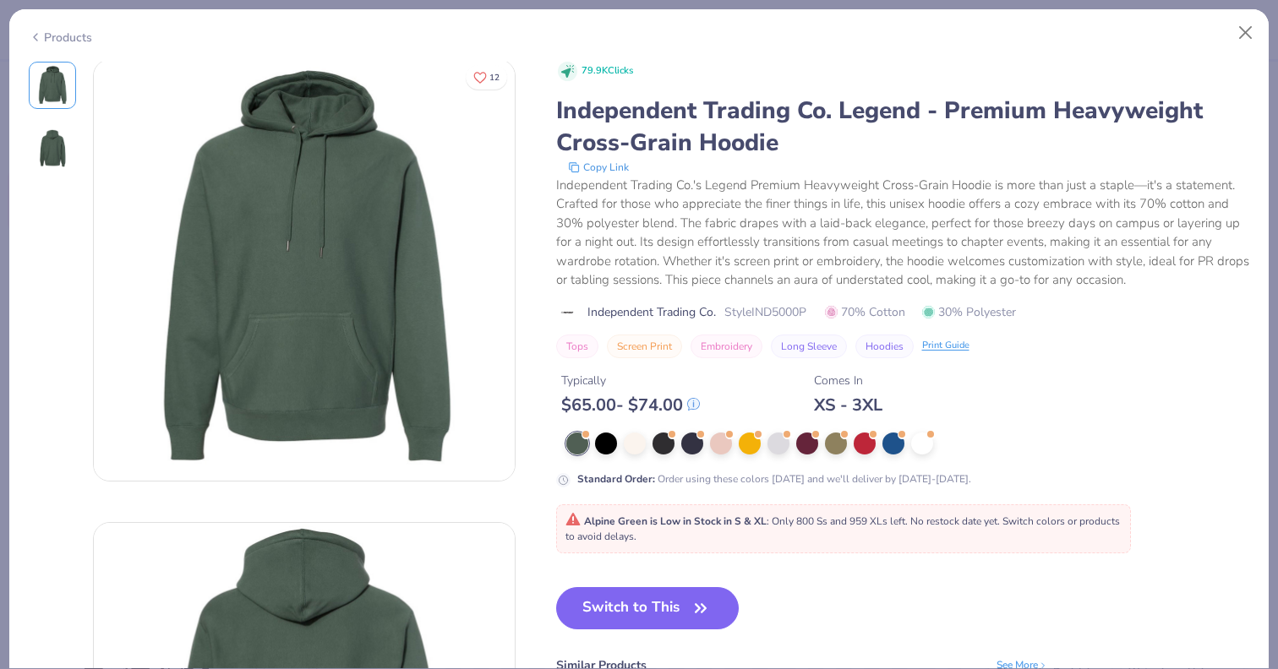
click at [779, 308] on span "Style IND5000P" at bounding box center [765, 312] width 82 height 18
